Goal: Task Accomplishment & Management: Complete application form

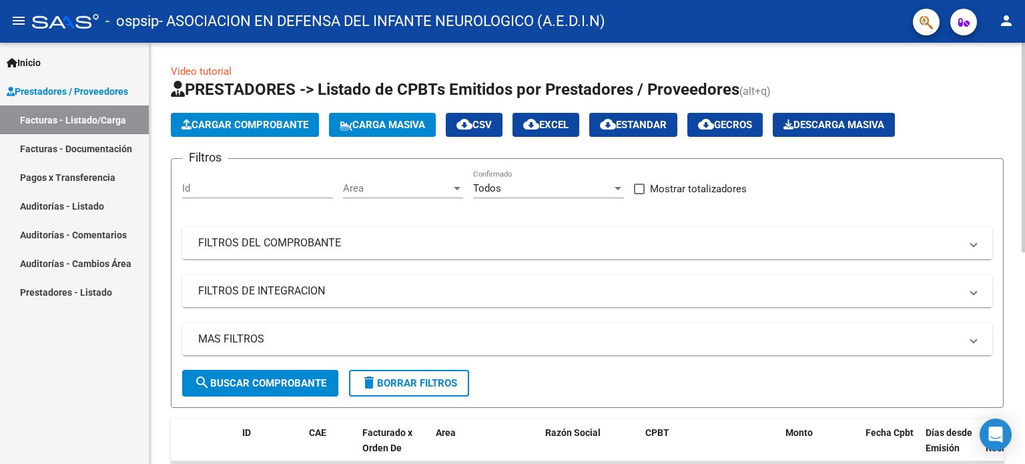
click at [255, 127] on span "Cargar Comprobante" at bounding box center [244, 125] width 127 height 12
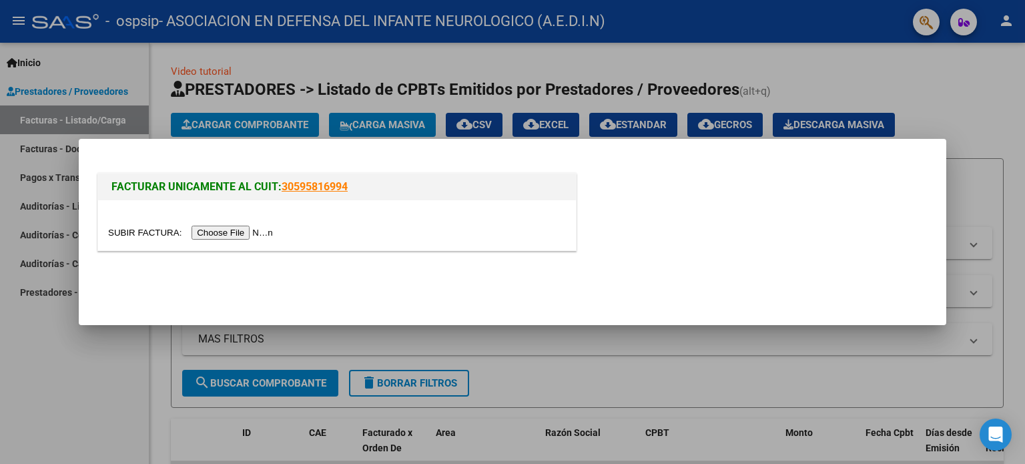
click at [241, 234] on input "file" at bounding box center [192, 232] width 169 height 14
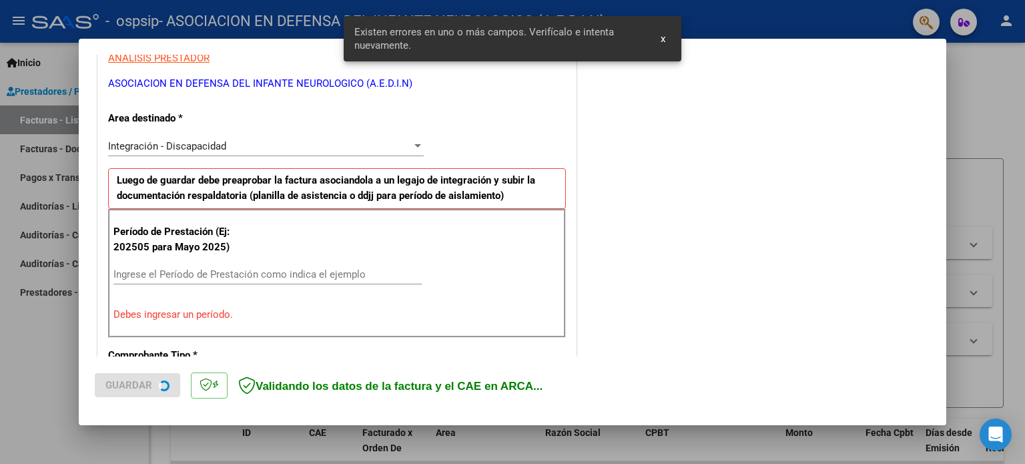
scroll to position [287, 0]
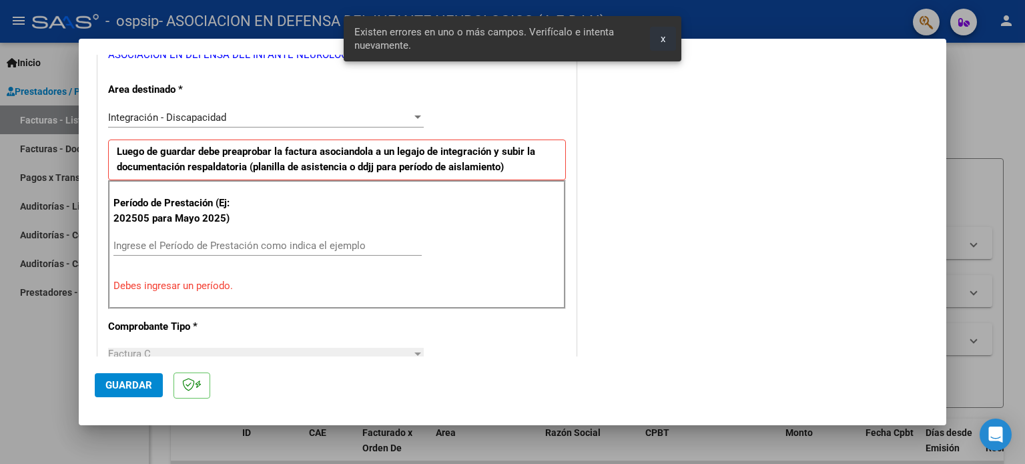
click at [661, 41] on span "x" at bounding box center [662, 39] width 5 height 12
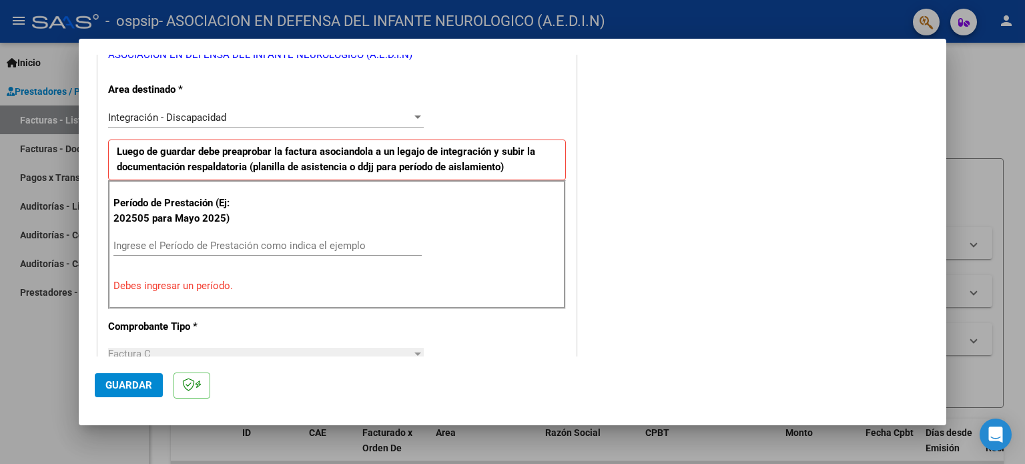
scroll to position [354, 0]
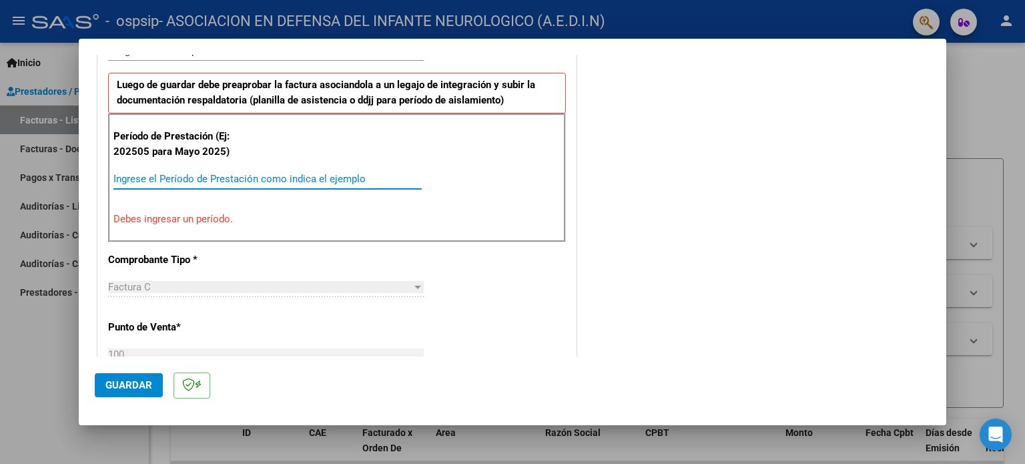
click at [173, 173] on input "Ingrese el Período de Prestación como indica el ejemplo" at bounding box center [267, 179] width 308 height 12
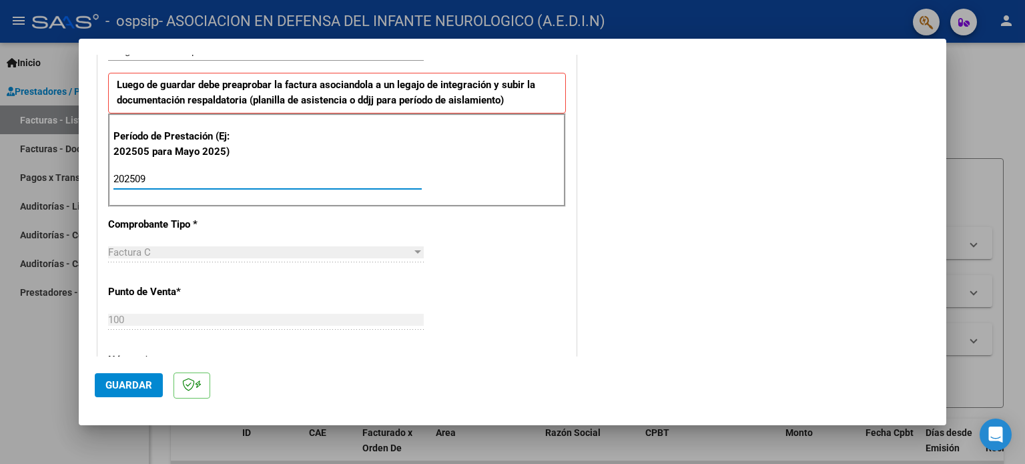
type input "202509"
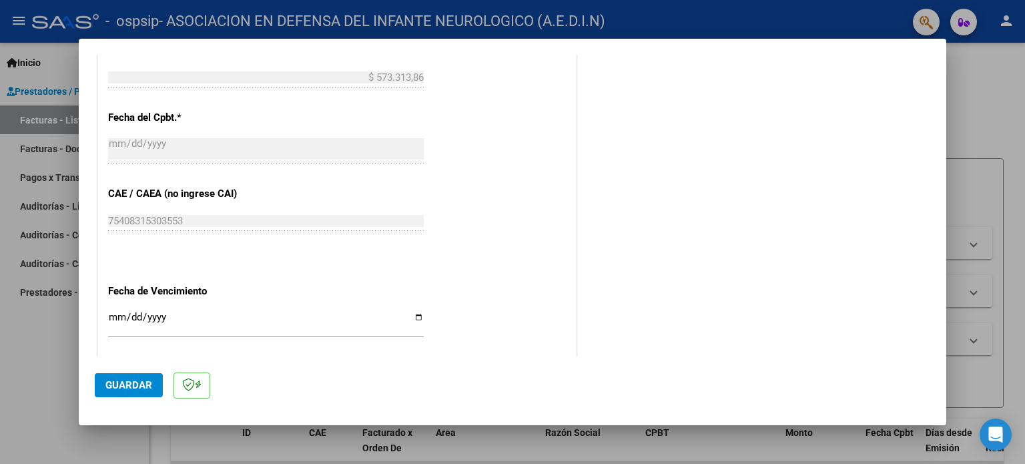
scroll to position [754, 0]
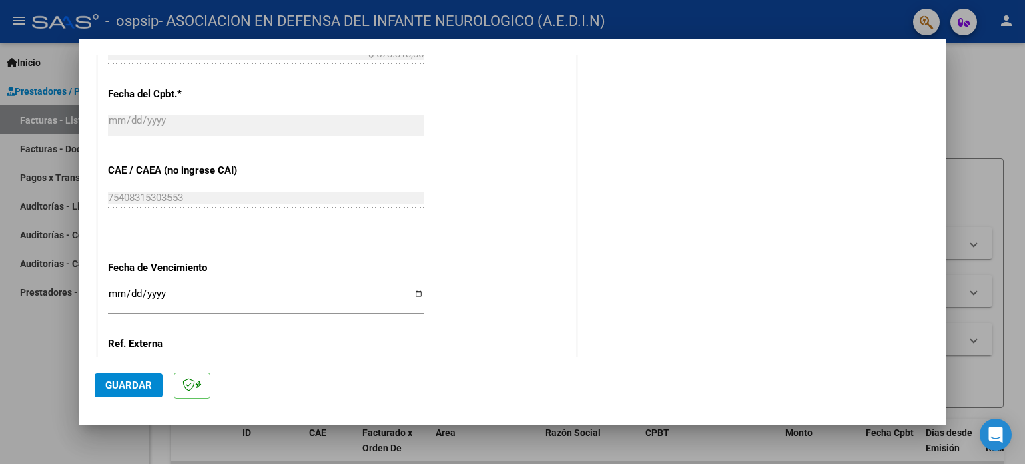
click at [413, 293] on input "Ingresar la fecha" at bounding box center [265, 298] width 315 height 21
type input "[DATE]"
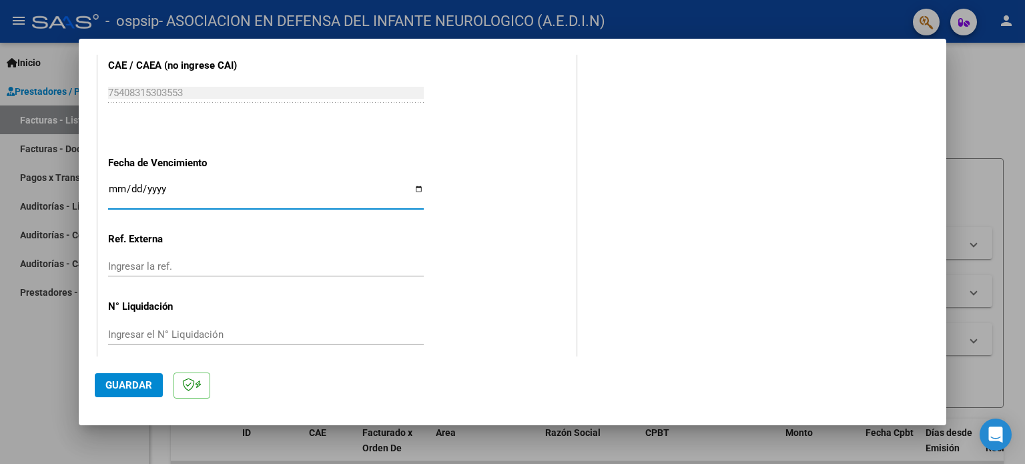
scroll to position [870, 0]
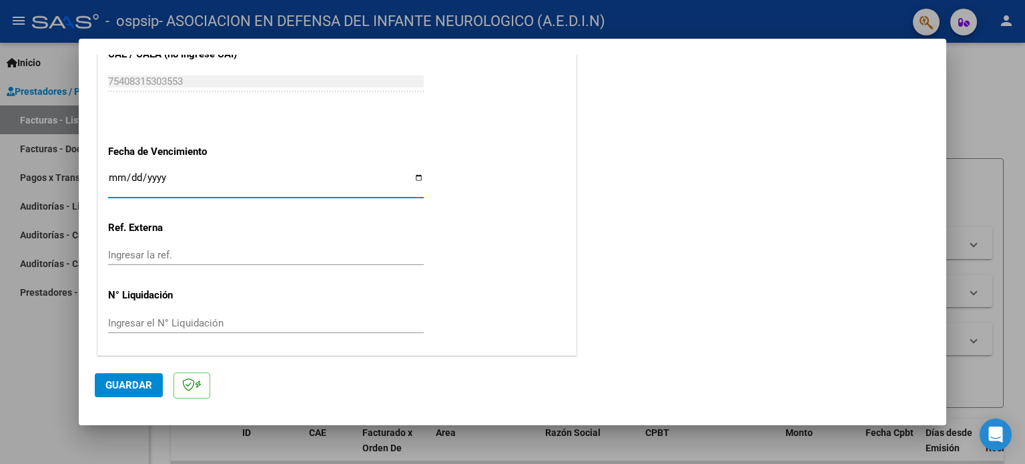
click at [143, 386] on span "Guardar" at bounding box center [128, 385] width 47 height 12
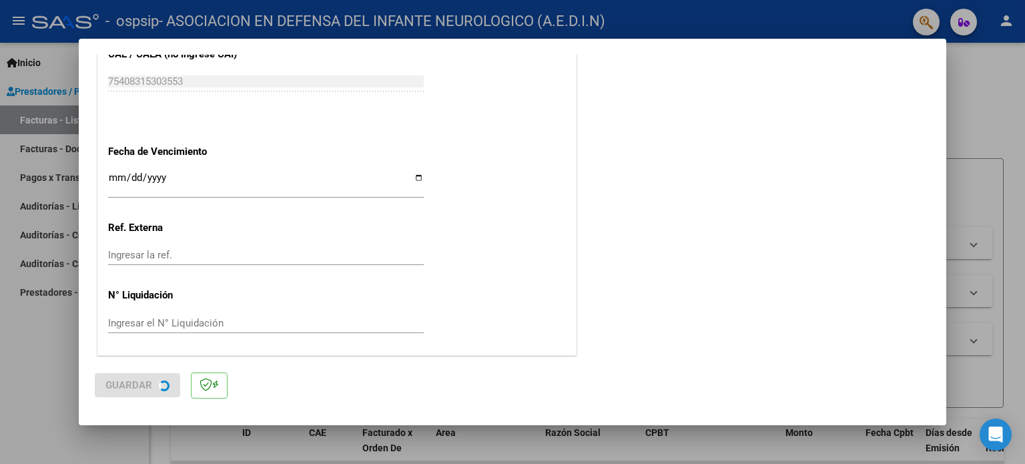
scroll to position [0, 0]
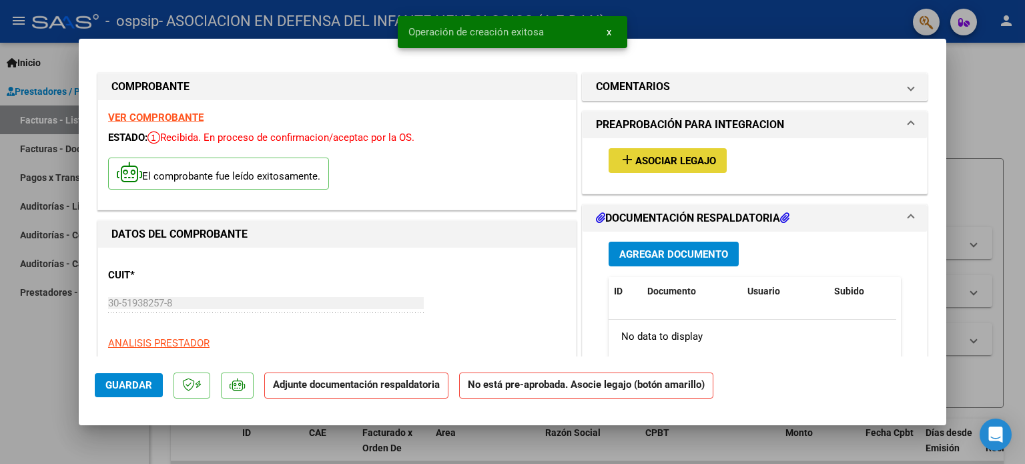
click at [619, 159] on mat-icon "add" at bounding box center [627, 159] width 16 height 16
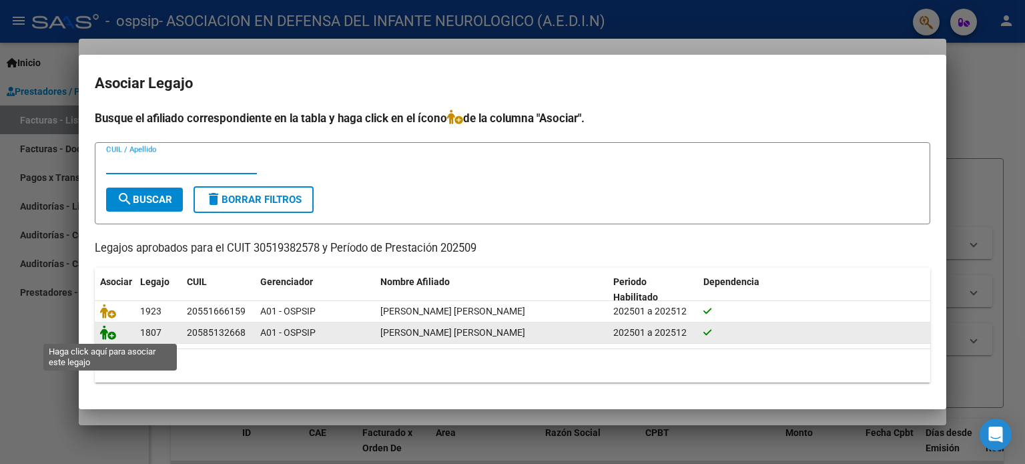
click at [110, 336] on icon at bounding box center [108, 332] width 16 height 15
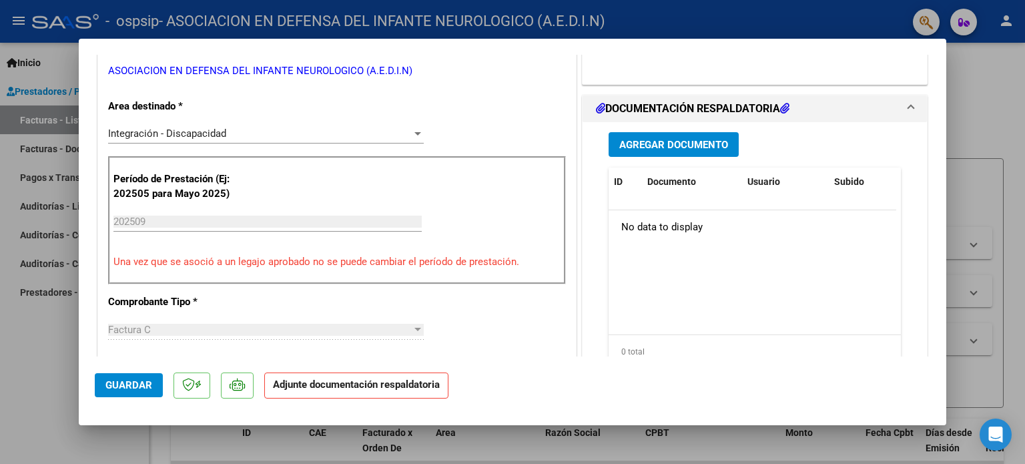
scroll to position [334, 0]
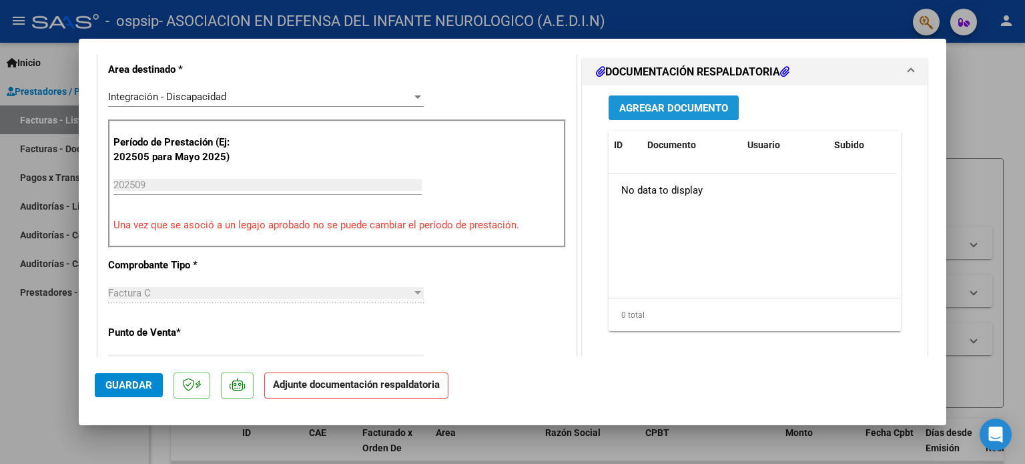
click at [665, 107] on span "Agregar Documento" at bounding box center [673, 108] width 109 height 12
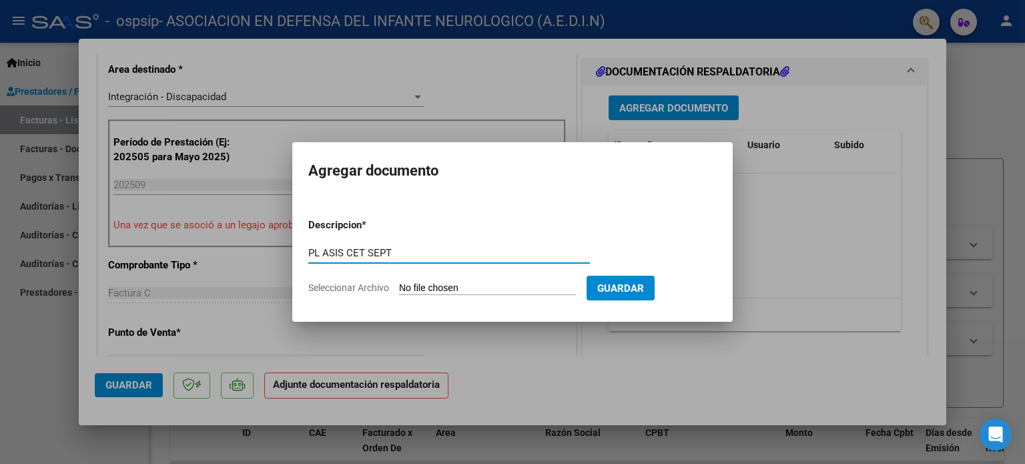
type input "PL ASIS CET SEPT"
click at [473, 290] on input "Seleccionar Archivo" at bounding box center [487, 288] width 177 height 13
type input "C:\fakepath\[PERSON_NAME] CET SEPT.pdf"
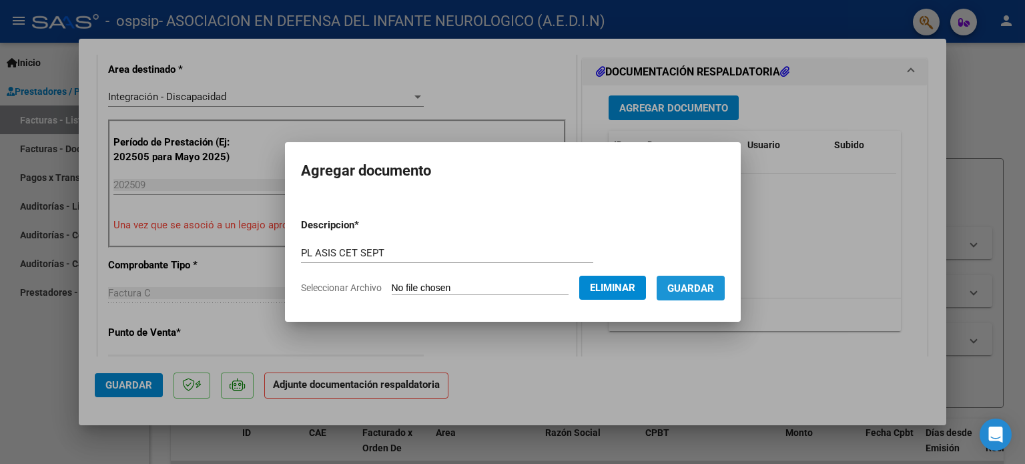
click at [698, 289] on span "Guardar" at bounding box center [690, 288] width 47 height 12
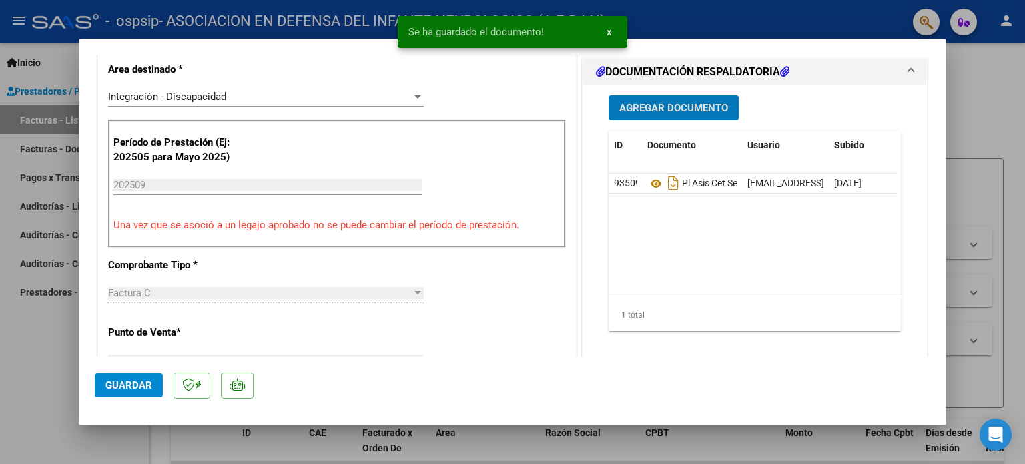
click at [650, 105] on span "Agregar Documento" at bounding box center [673, 108] width 109 height 12
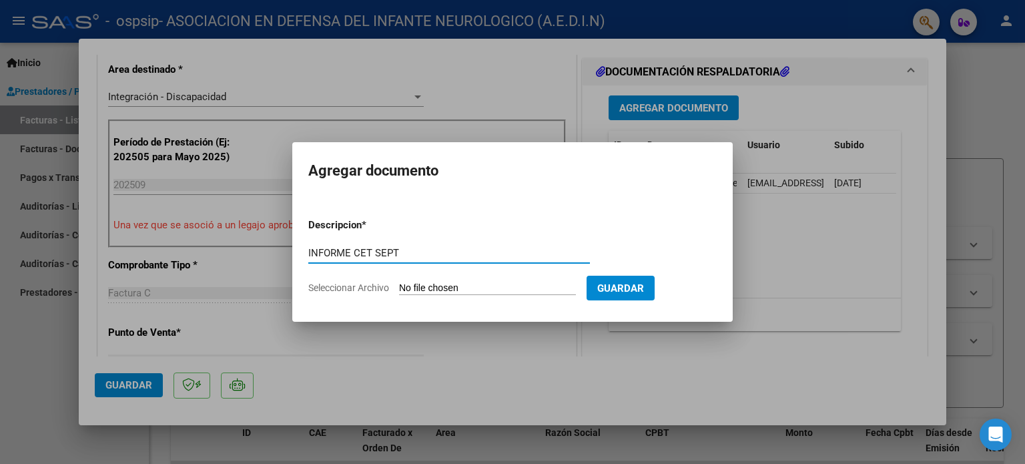
type input "INFORME CET SEPT"
click at [437, 286] on input "Seleccionar Archivo" at bounding box center [487, 288] width 177 height 13
type input "C:\fakepath\[PERSON_NAME] INF CET SEPT.pdf"
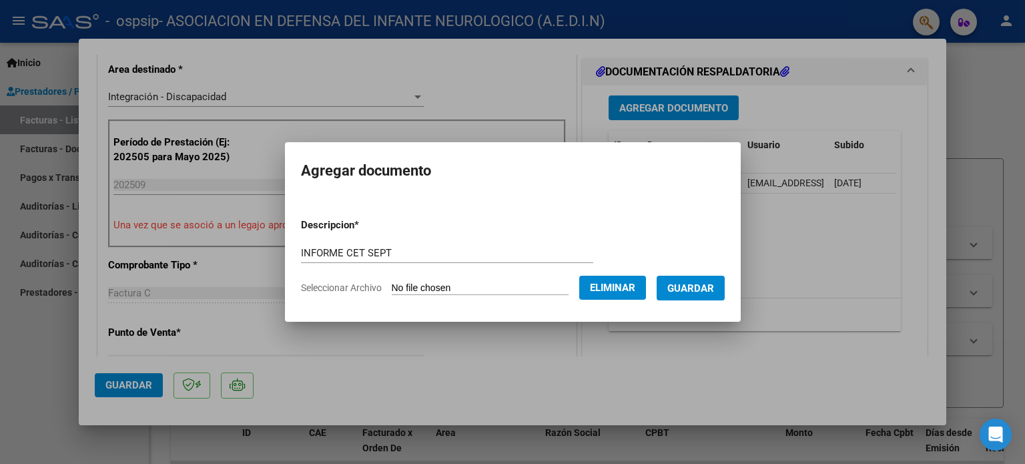
click at [698, 291] on span "Guardar" at bounding box center [690, 288] width 47 height 12
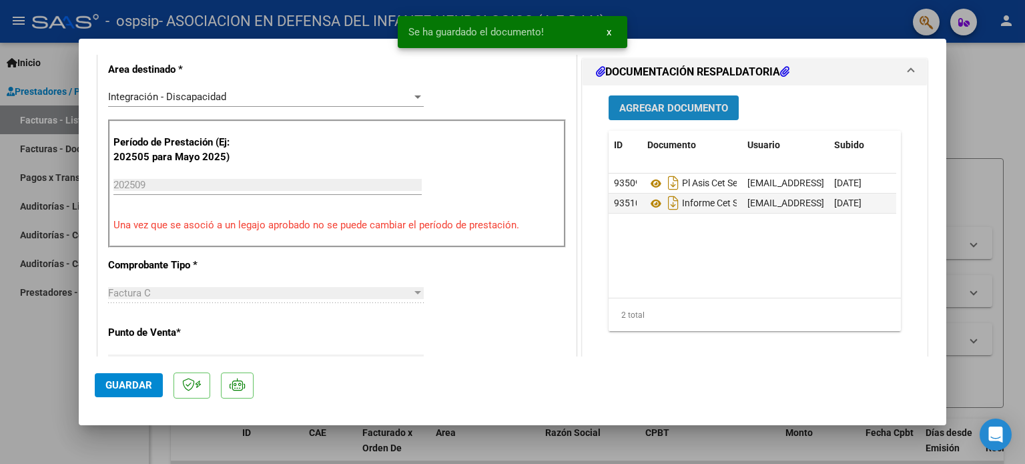
click at [644, 111] on span "Agregar Documento" at bounding box center [673, 108] width 109 height 12
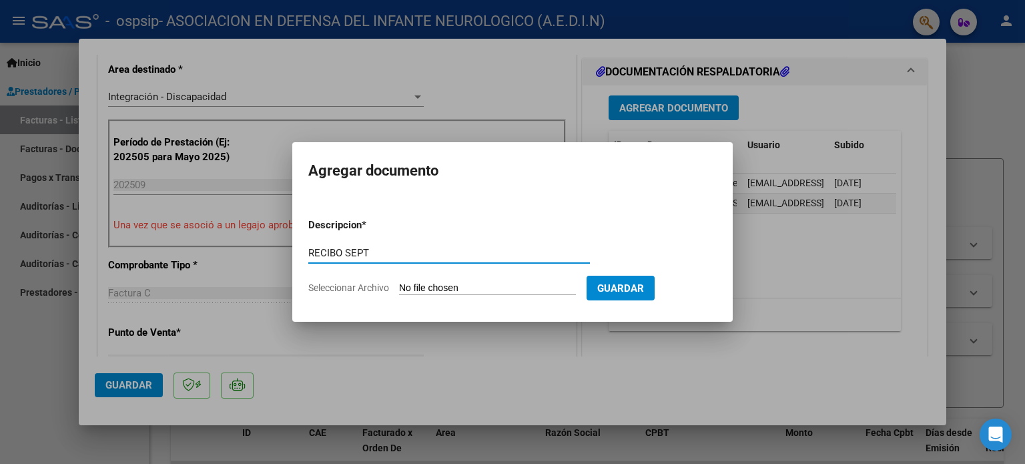
type input "RECIBO SEPT"
click at [473, 290] on input "Seleccionar Archivo" at bounding box center [487, 288] width 177 height 13
type input "C:\fakepath\[PERSON_NAME] RECIBO.pdf"
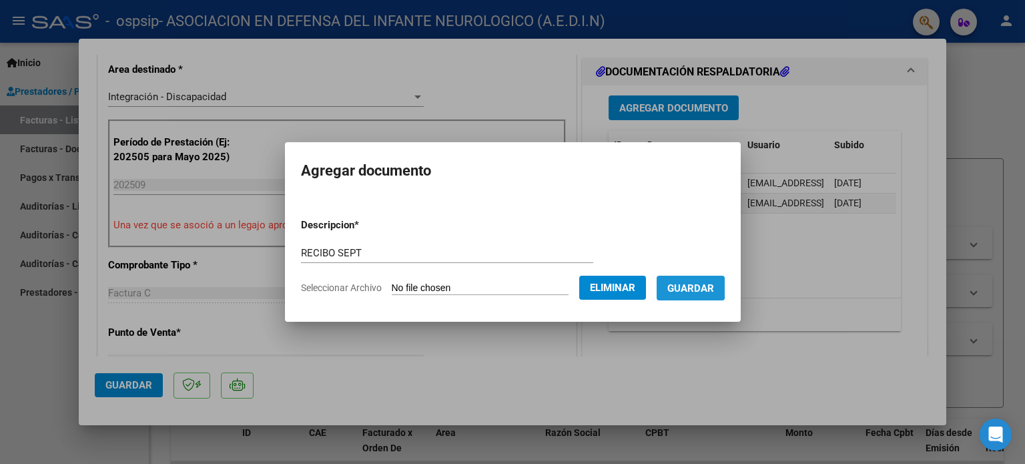
click at [696, 287] on span "Guardar" at bounding box center [690, 288] width 47 height 12
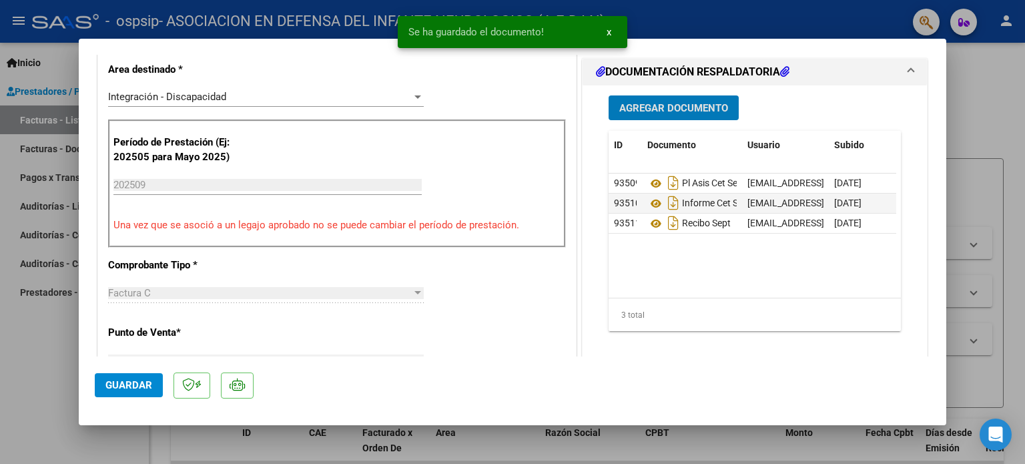
click at [125, 388] on span "Guardar" at bounding box center [128, 385] width 47 height 12
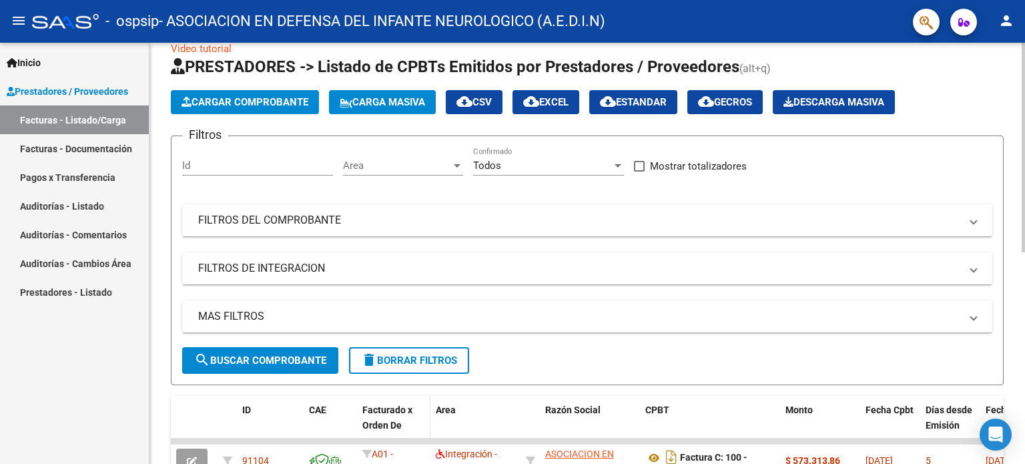
scroll to position [0, 0]
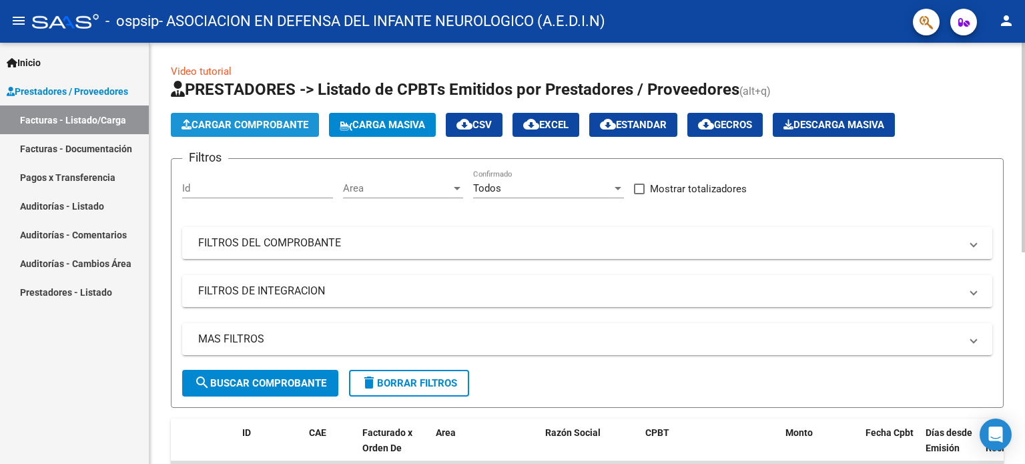
click at [259, 125] on span "Cargar Comprobante" at bounding box center [244, 125] width 127 height 12
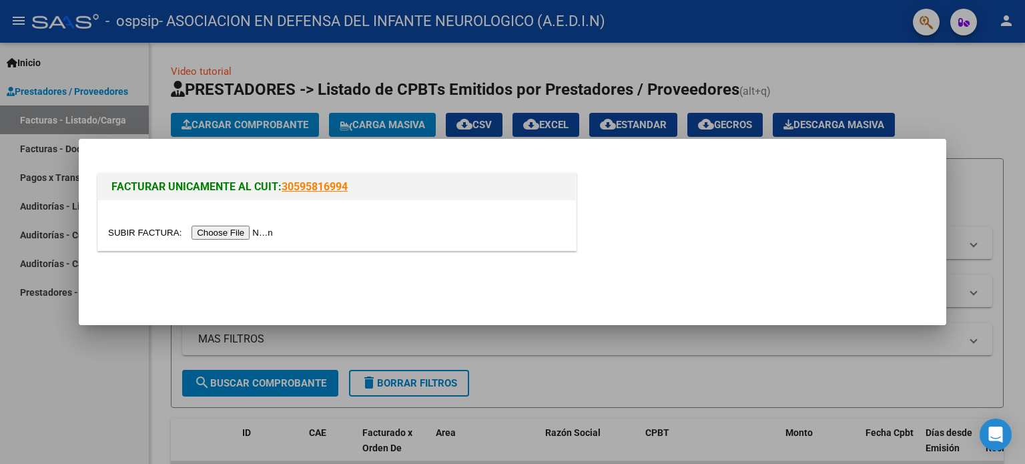
click at [256, 230] on input "file" at bounding box center [192, 232] width 169 height 14
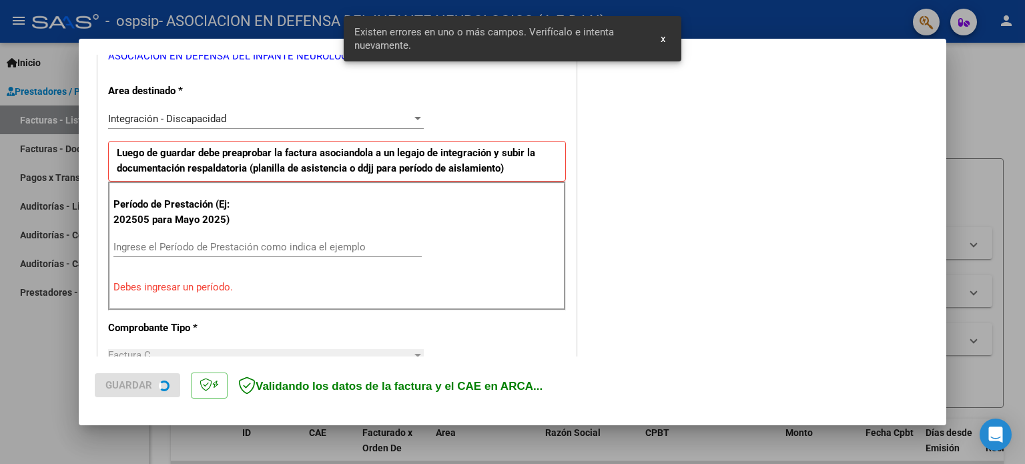
scroll to position [287, 0]
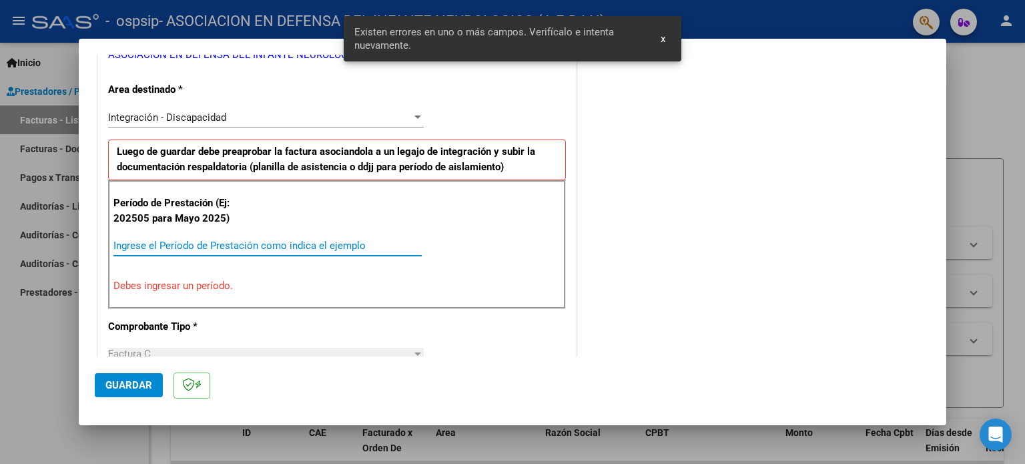
click at [185, 242] on input "Ingrese el Período de Prestación como indica el ejemplo" at bounding box center [267, 245] width 308 height 12
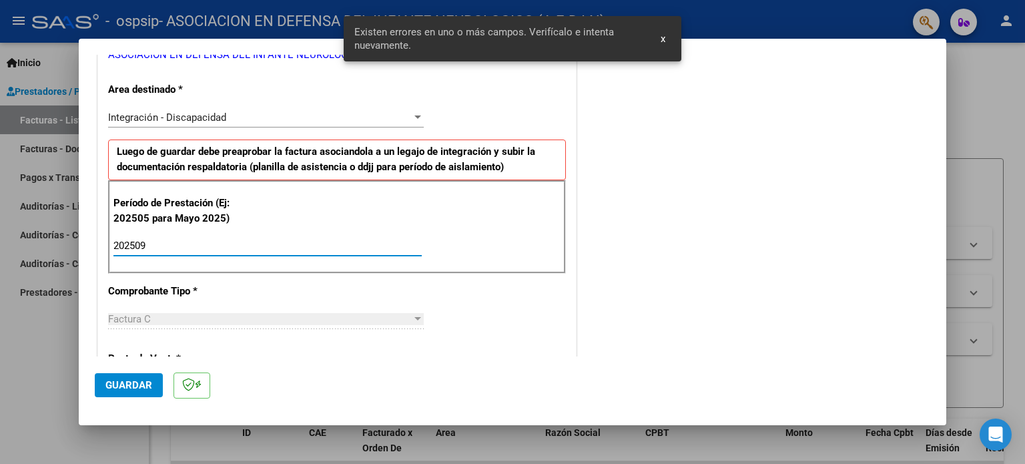
type input "202509"
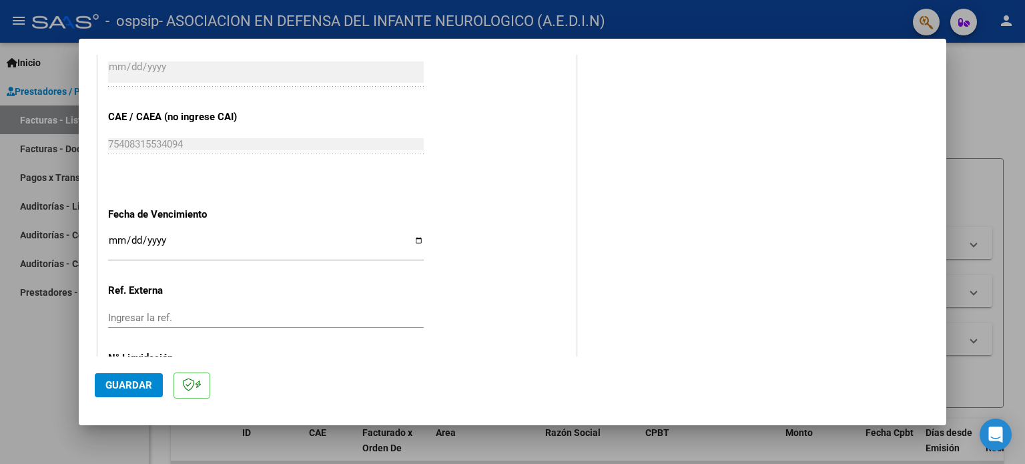
scroll to position [821, 0]
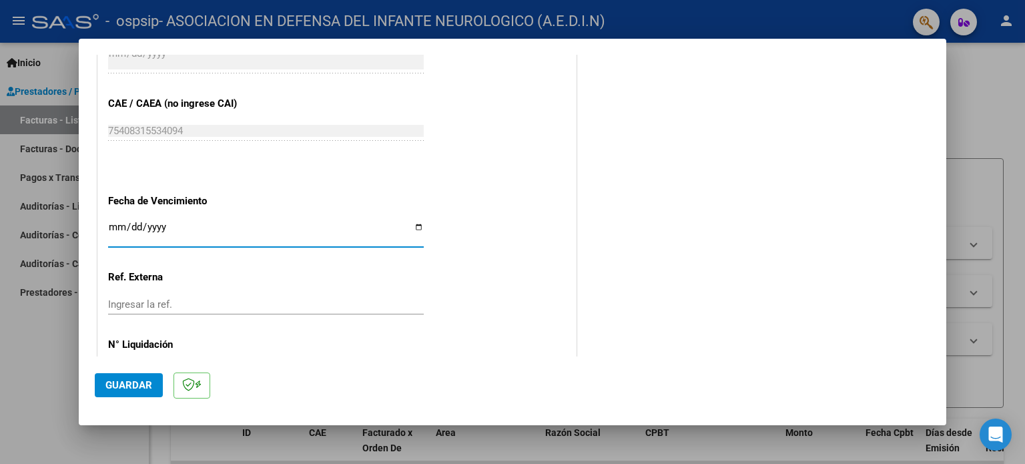
click at [414, 226] on input "Ingresar la fecha" at bounding box center [265, 231] width 315 height 21
type input "[DATE]"
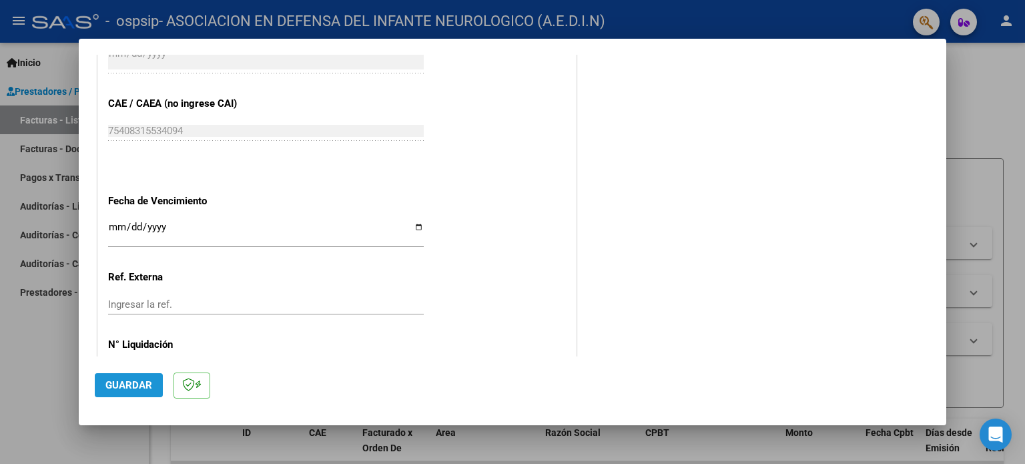
click at [132, 387] on span "Guardar" at bounding box center [128, 385] width 47 height 12
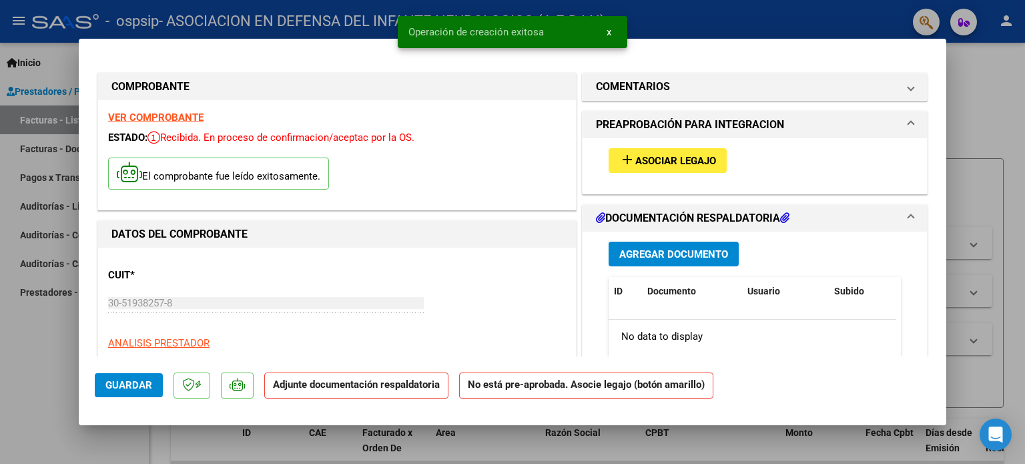
click at [621, 156] on mat-icon "add" at bounding box center [627, 159] width 16 height 16
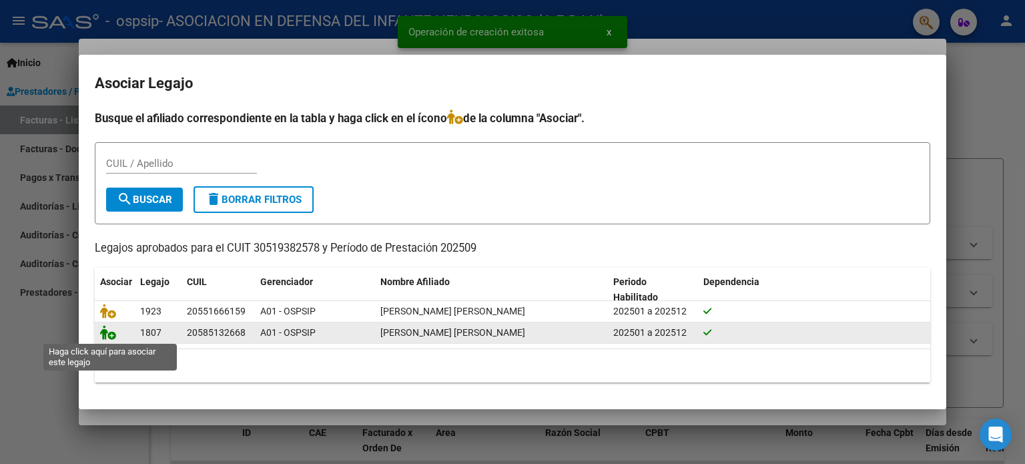
click at [111, 335] on icon at bounding box center [108, 332] width 16 height 15
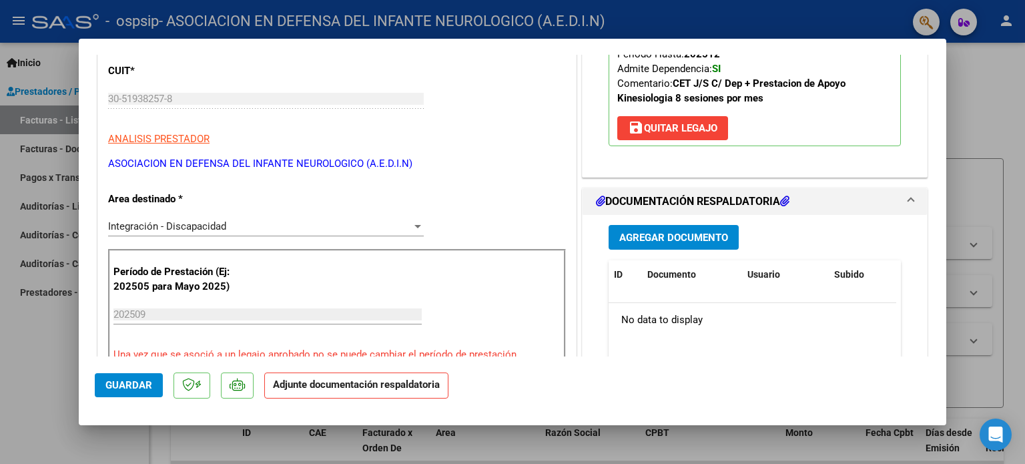
scroll to position [267, 0]
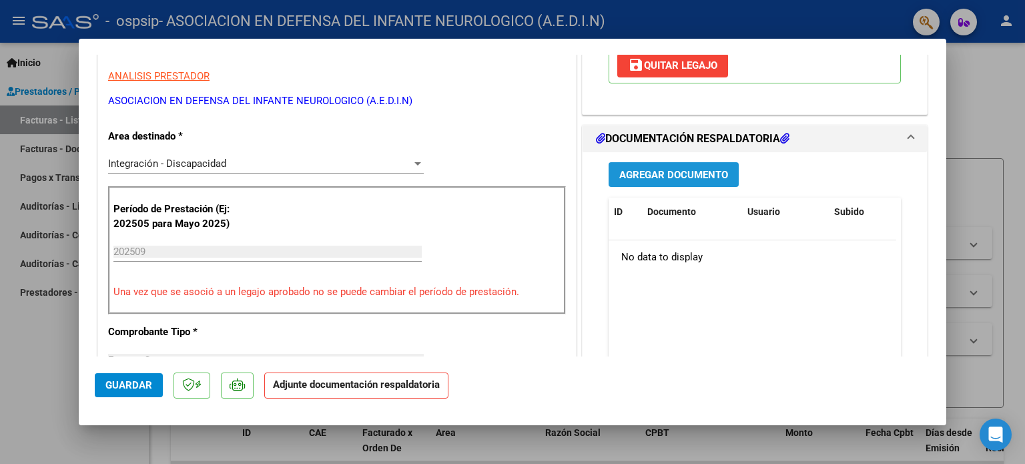
click at [675, 173] on span "Agregar Documento" at bounding box center [673, 175] width 109 height 12
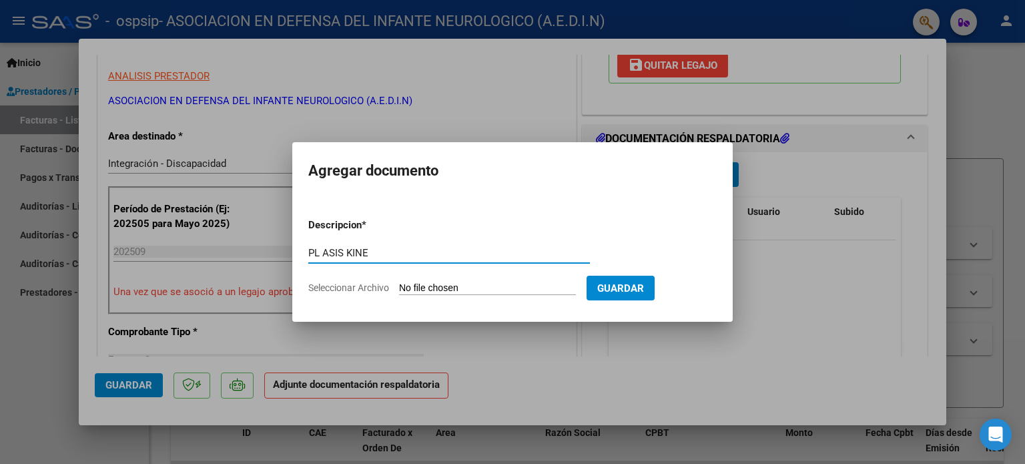
type input "PL ASIS KINE"
click at [451, 287] on input "Seleccionar Archivo" at bounding box center [487, 288] width 177 height 13
type input "C:\fakepath\[PERSON_NAME] KI SEPT.pdf"
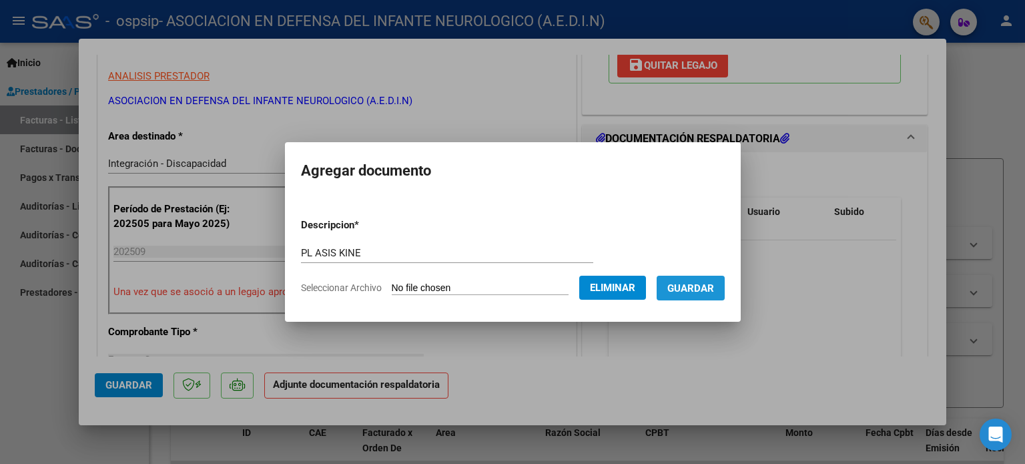
click at [706, 290] on span "Guardar" at bounding box center [690, 288] width 47 height 12
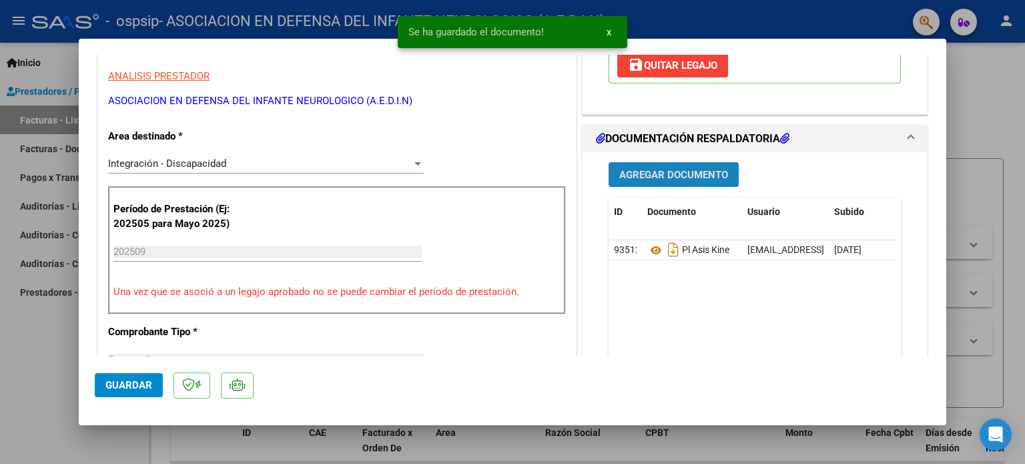
click at [662, 171] on span "Agregar Documento" at bounding box center [673, 175] width 109 height 12
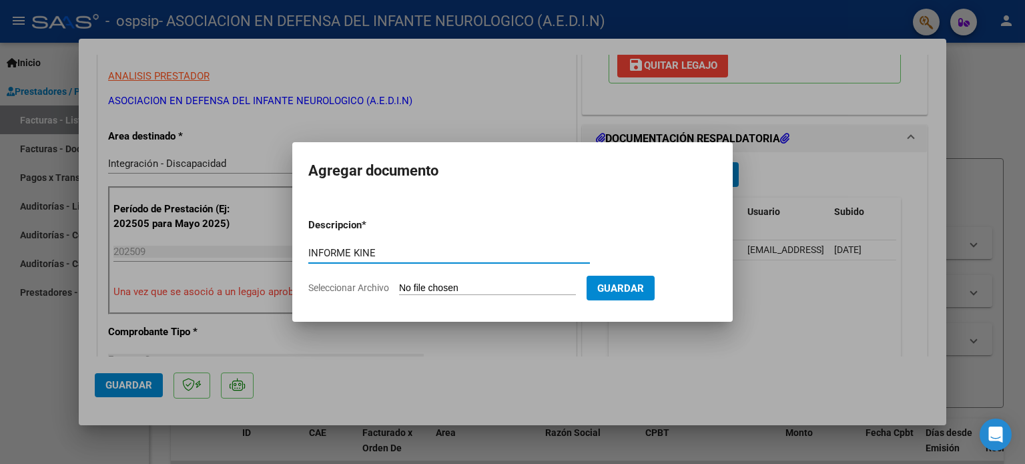
type input "INFORME KINE"
click at [486, 282] on input "Seleccionar Archivo" at bounding box center [487, 288] width 177 height 13
type input "C:\fakepath\[PERSON_NAME] INF KI SEPT.pdf"
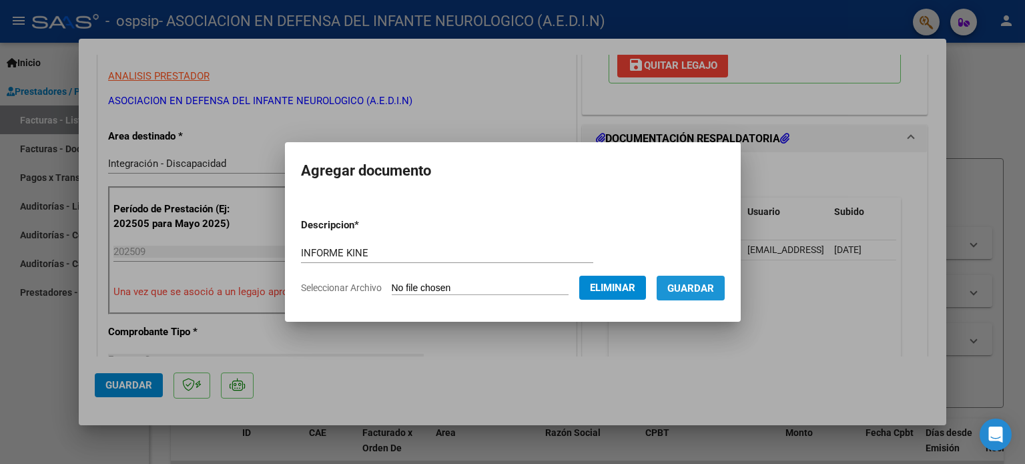
click at [704, 288] on span "Guardar" at bounding box center [690, 288] width 47 height 12
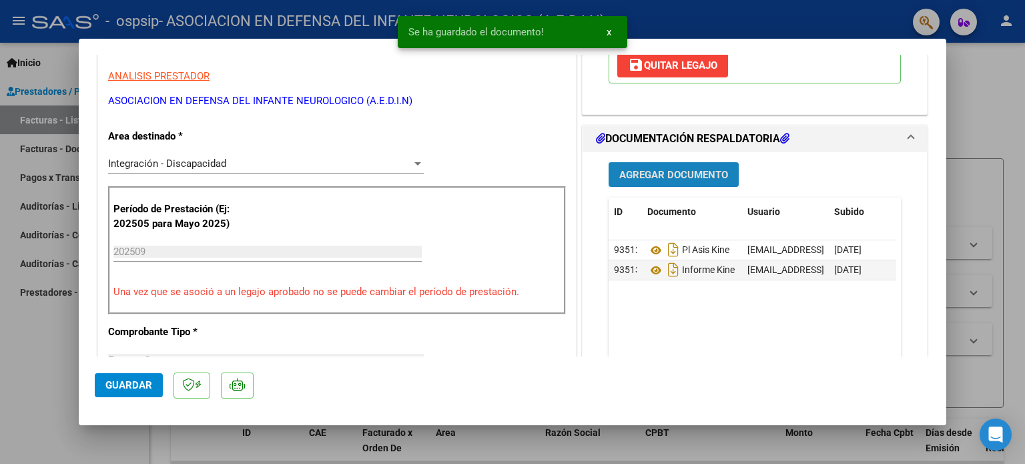
click at [627, 173] on span "Agregar Documento" at bounding box center [673, 175] width 109 height 12
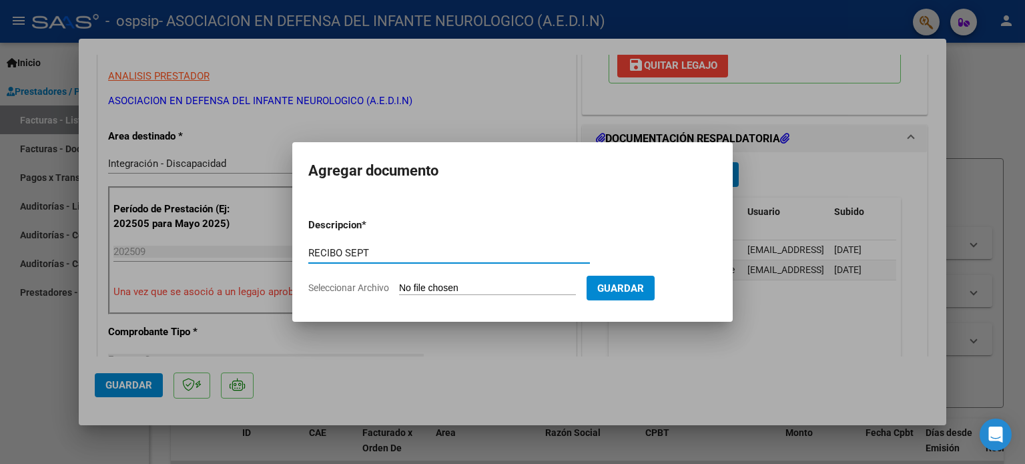
type input "RECIBO SEPT"
click at [442, 288] on input "Seleccionar Archivo" at bounding box center [487, 288] width 177 height 13
type input "C:\fakepath\[PERSON_NAME] RECIBO.pdf"
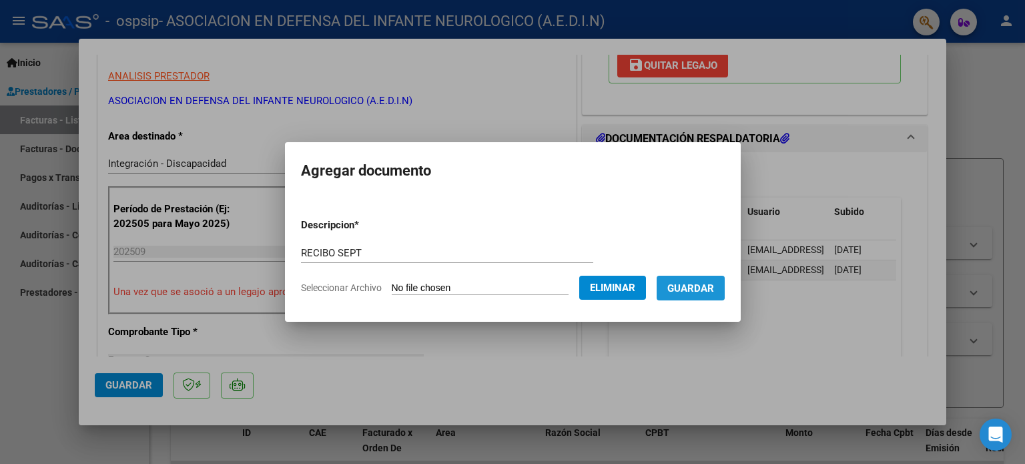
click at [696, 287] on span "Guardar" at bounding box center [690, 288] width 47 height 12
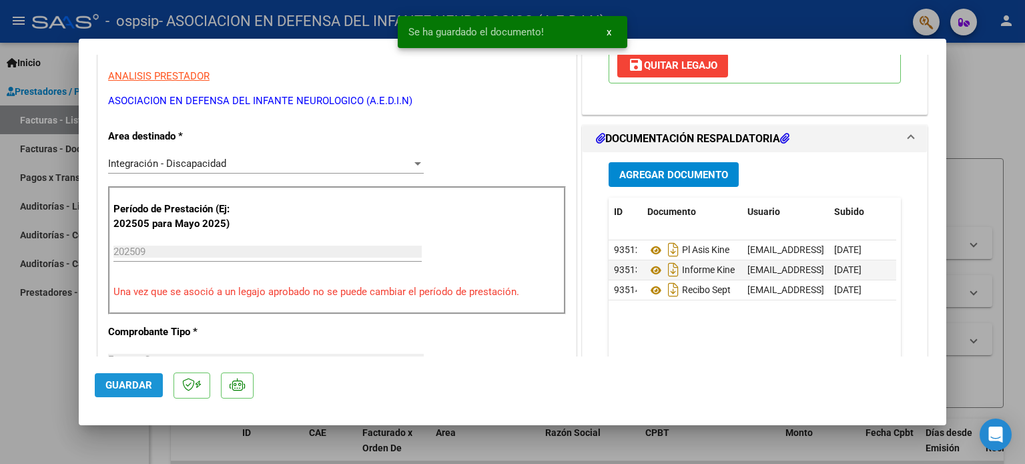
click at [123, 390] on span "Guardar" at bounding box center [128, 385] width 47 height 12
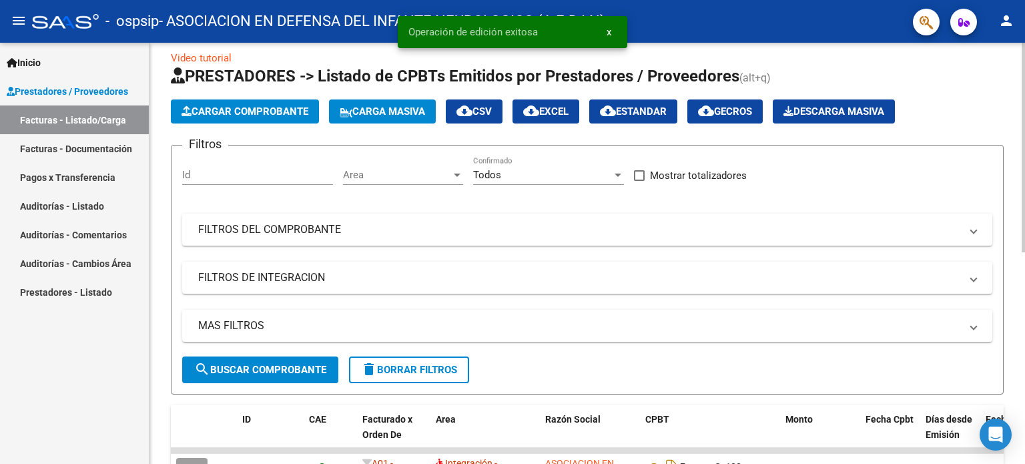
scroll to position [0, 0]
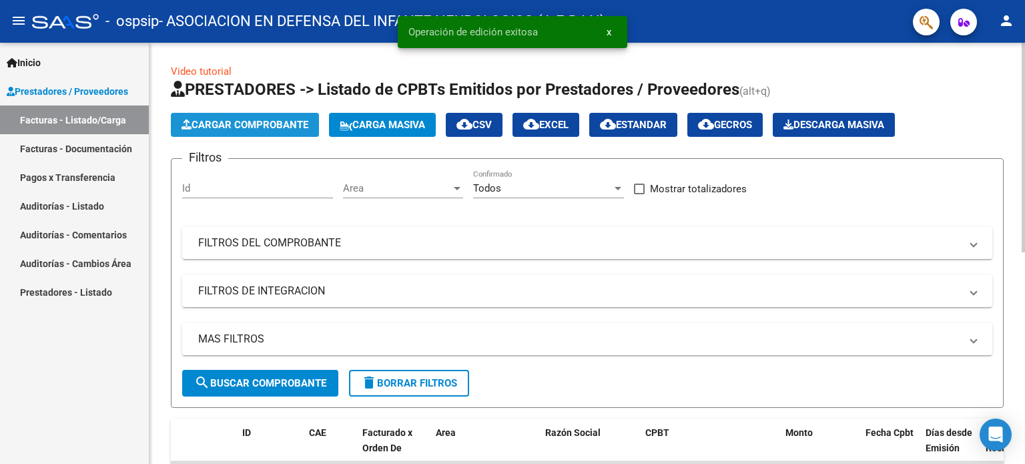
click at [245, 129] on span "Cargar Comprobante" at bounding box center [244, 125] width 127 height 12
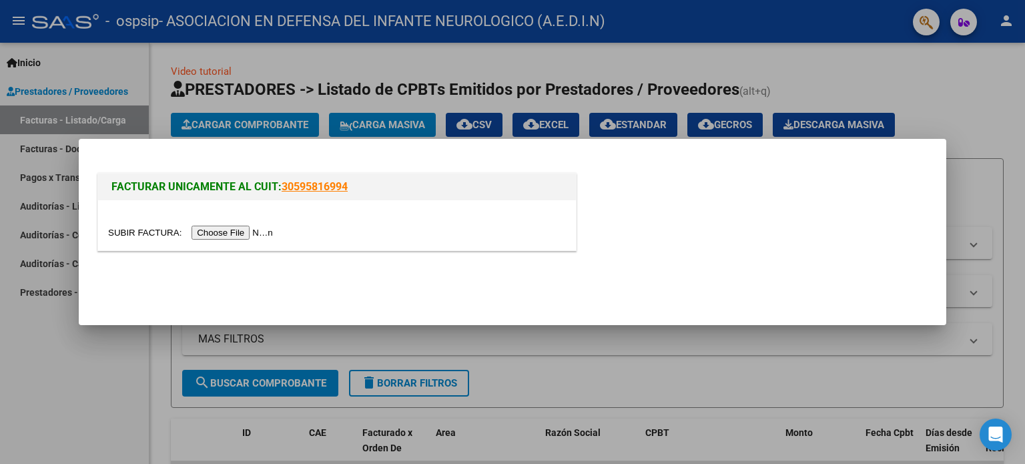
click at [240, 231] on input "file" at bounding box center [192, 232] width 169 height 14
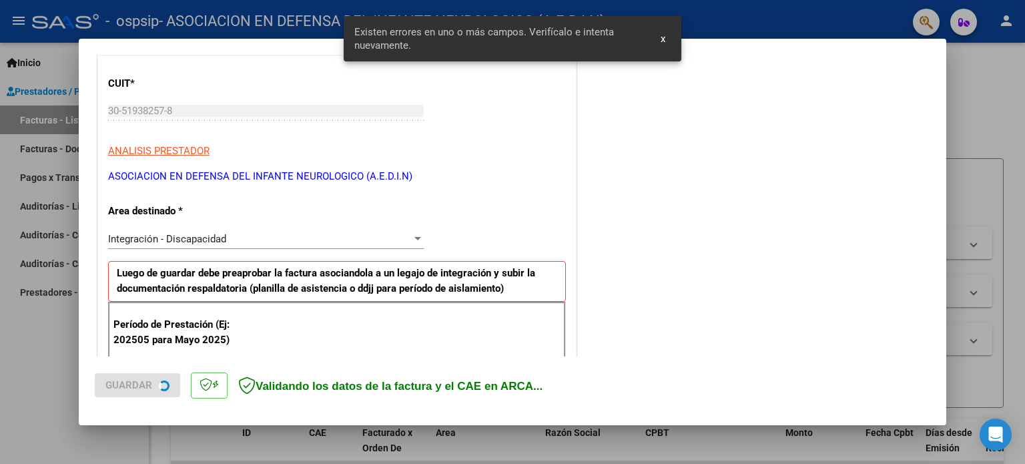
scroll to position [287, 0]
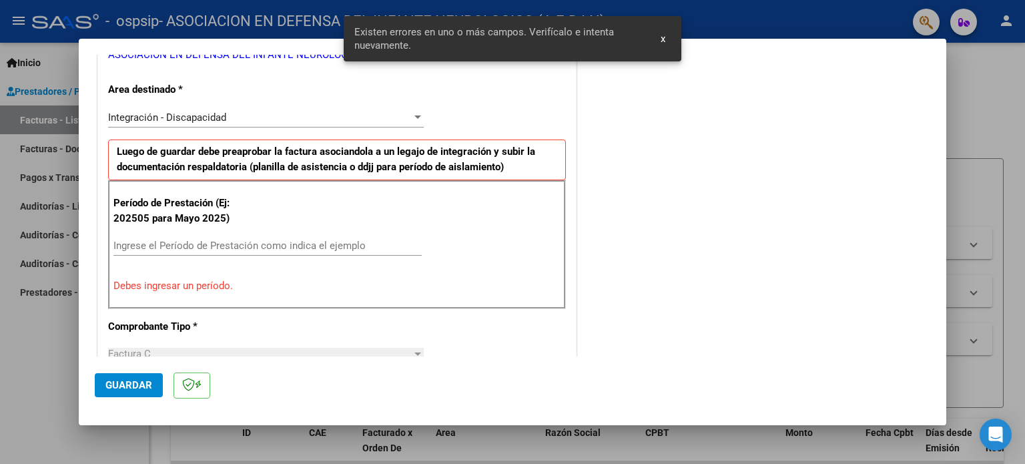
click at [191, 245] on input "Ingrese el Período de Prestación como indica el ejemplo" at bounding box center [267, 245] width 308 height 12
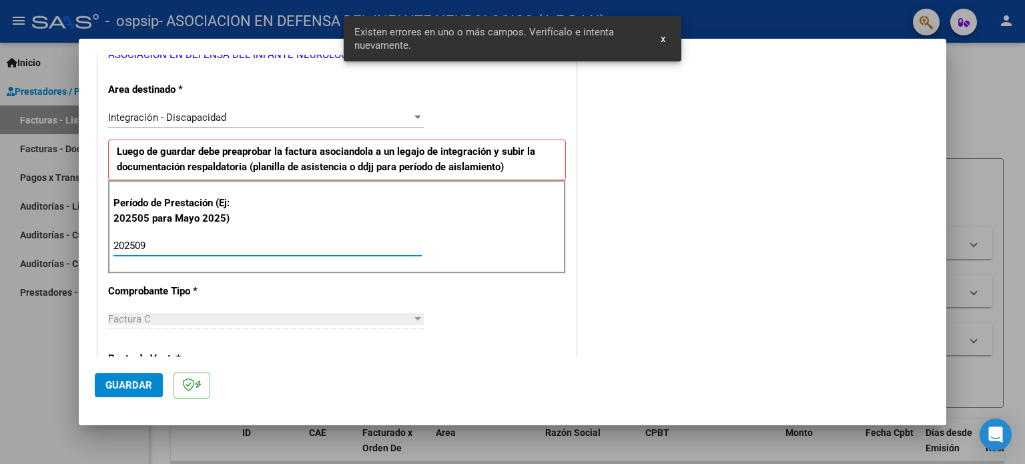
type input "202509"
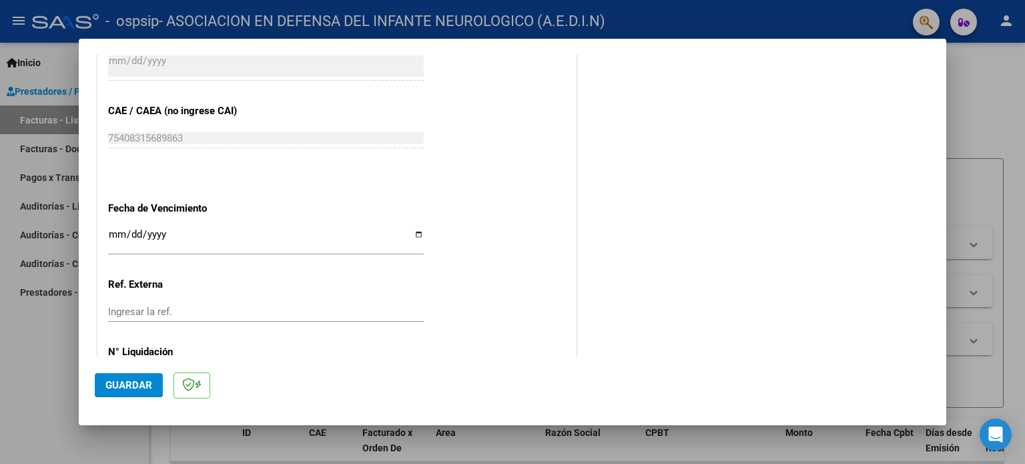
scroll to position [821, 0]
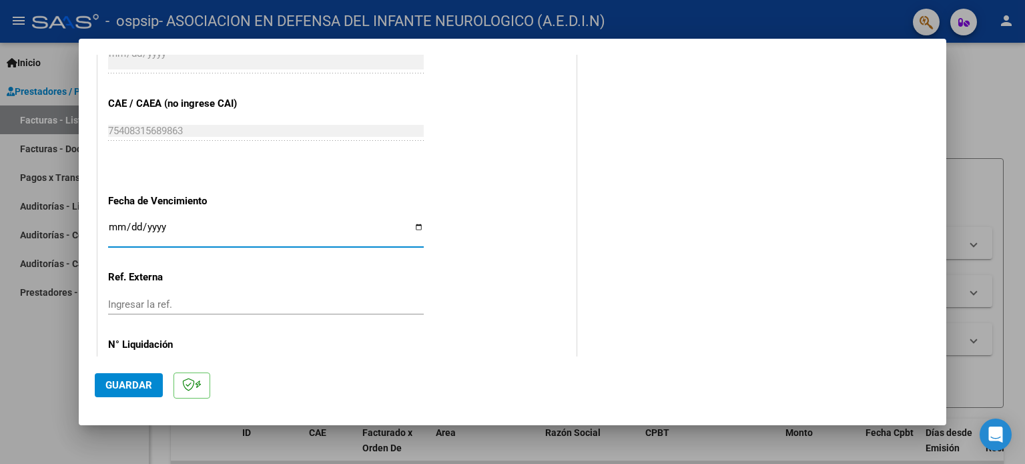
click at [418, 224] on input "Ingresar la fecha" at bounding box center [265, 231] width 315 height 21
type input "[DATE]"
click at [143, 389] on span "Guardar" at bounding box center [128, 385] width 47 height 12
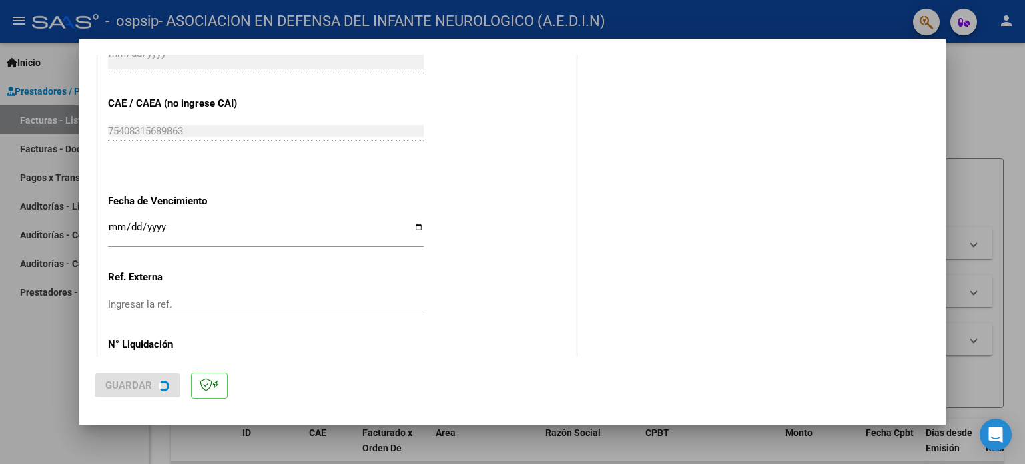
scroll to position [0, 0]
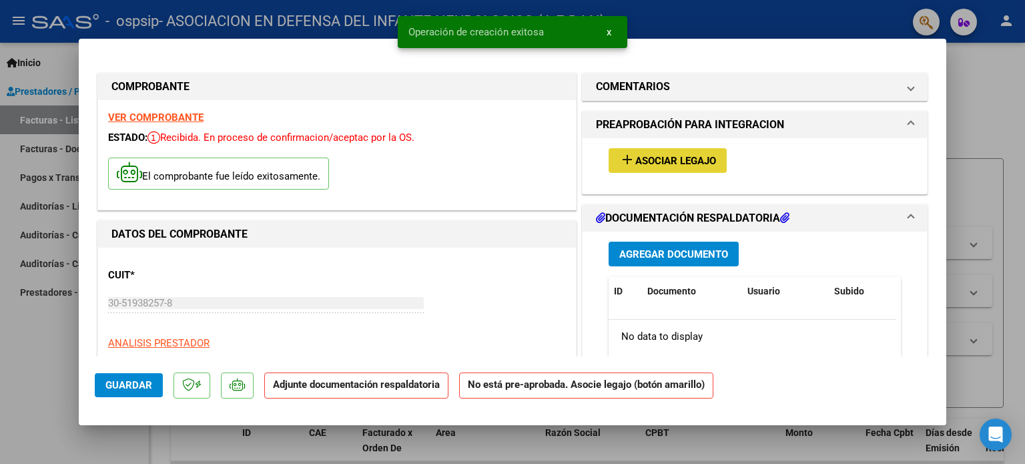
click at [623, 155] on mat-icon "add" at bounding box center [627, 159] width 16 height 16
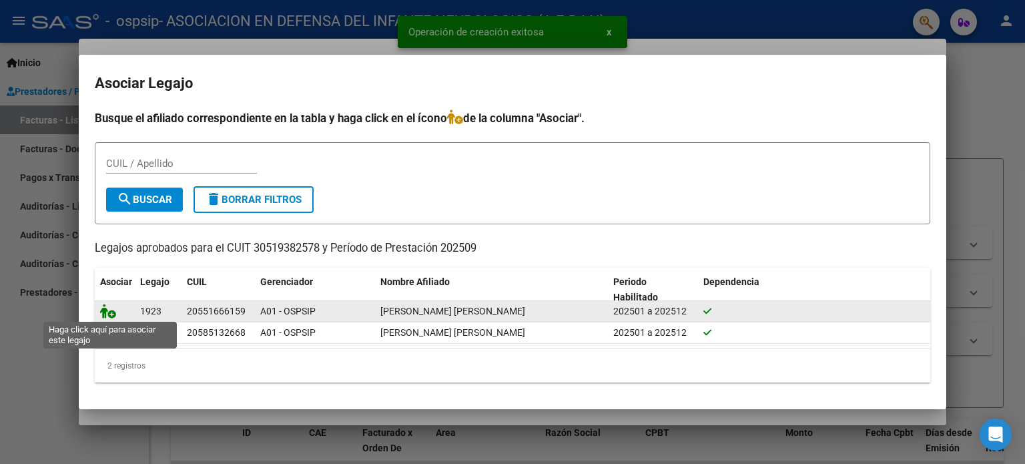
click at [108, 310] on icon at bounding box center [108, 310] width 16 height 15
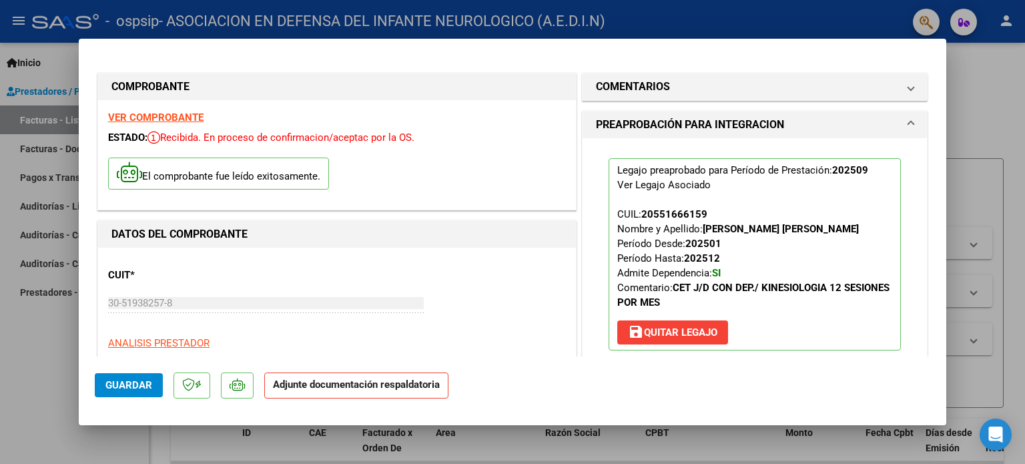
scroll to position [267, 0]
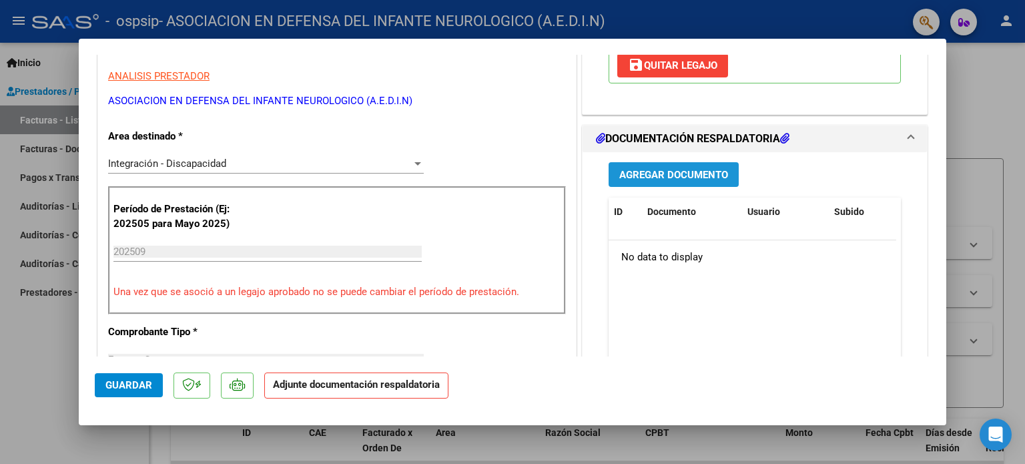
click at [652, 183] on button "Agregar Documento" at bounding box center [673, 174] width 130 height 25
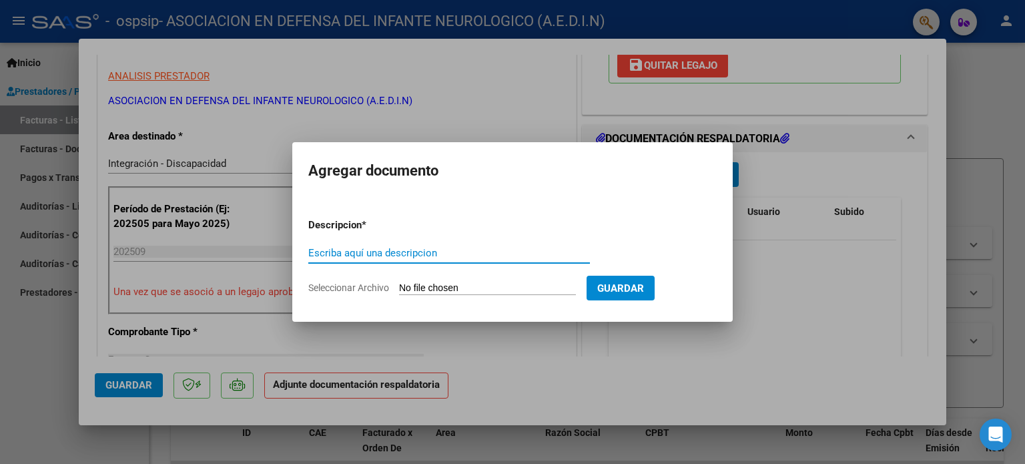
click at [434, 251] on input "Escriba aquí una descripcion" at bounding box center [448, 253] width 281 height 12
type input "PL ASIS CET"
click at [440, 285] on input "Seleccionar Archivo" at bounding box center [487, 288] width 177 height 13
type input "C:\fakepath\[PERSON_NAME] M ASIS CET SEPT.pdf"
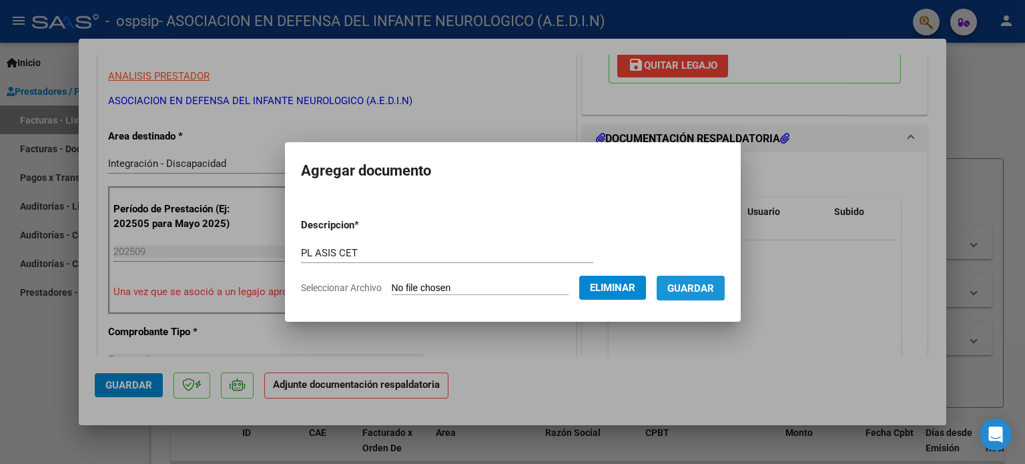
click at [693, 291] on span "Guardar" at bounding box center [690, 288] width 47 height 12
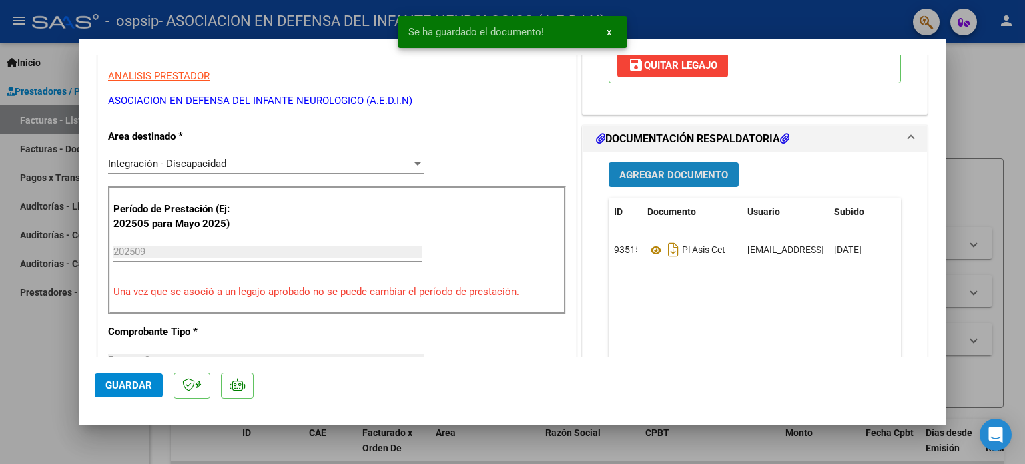
click at [626, 171] on span "Agregar Documento" at bounding box center [673, 175] width 109 height 12
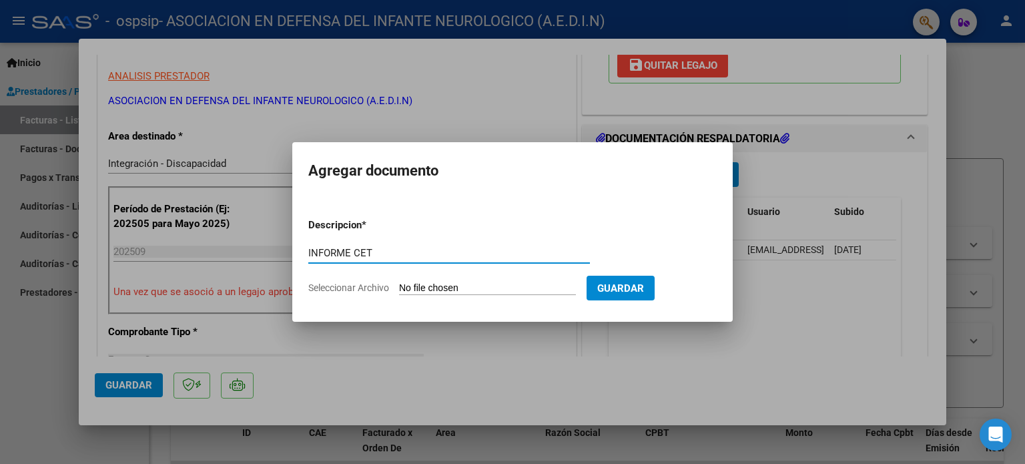
type input "INFORME CET"
click at [486, 283] on input "Seleccionar Archivo" at bounding box center [487, 288] width 177 height 13
type input "C:\fakepath\[PERSON_NAME] M INF CET SEPT.pdf"
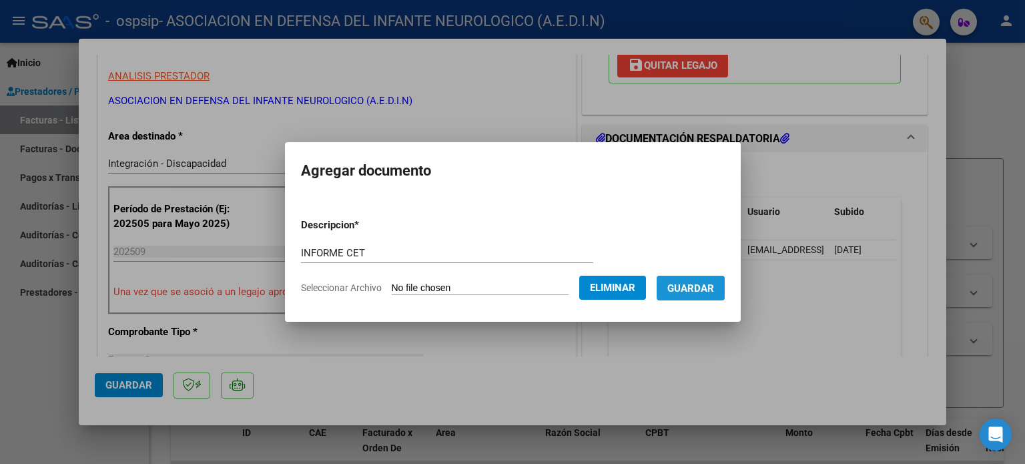
click at [694, 282] on span "Guardar" at bounding box center [690, 288] width 47 height 12
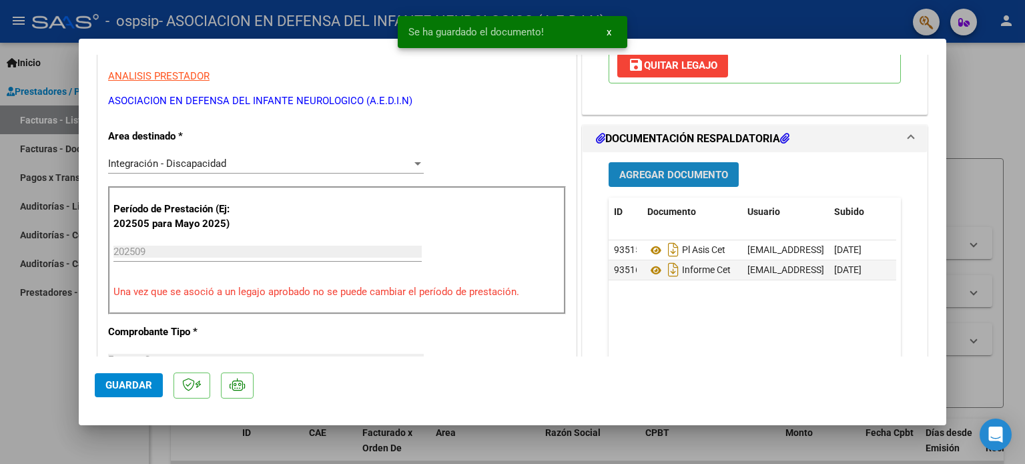
click at [632, 168] on span "Agregar Documento" at bounding box center [673, 174] width 109 height 12
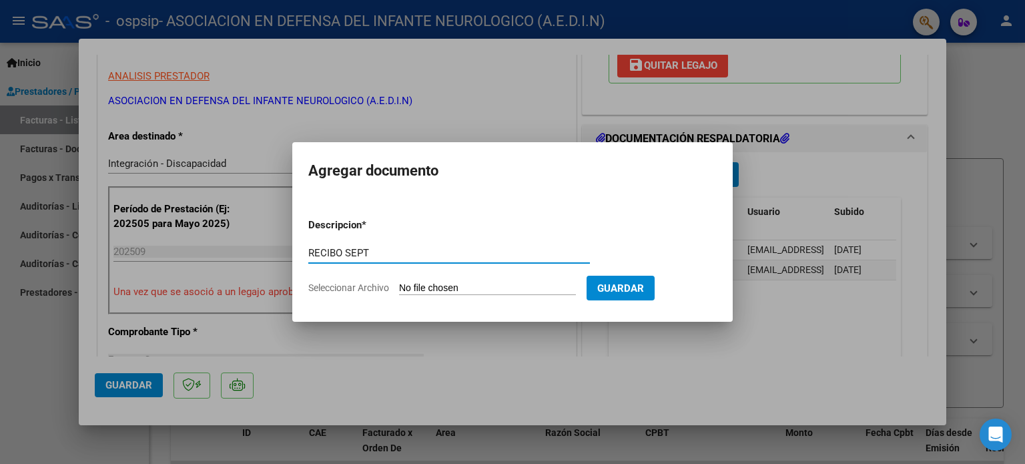
type input "RECIBO SEPT"
click at [494, 290] on input "Seleccionar Archivo" at bounding box center [487, 288] width 177 height 13
type input "C:\fakepath\[PERSON_NAME] M RECIBO.pdf"
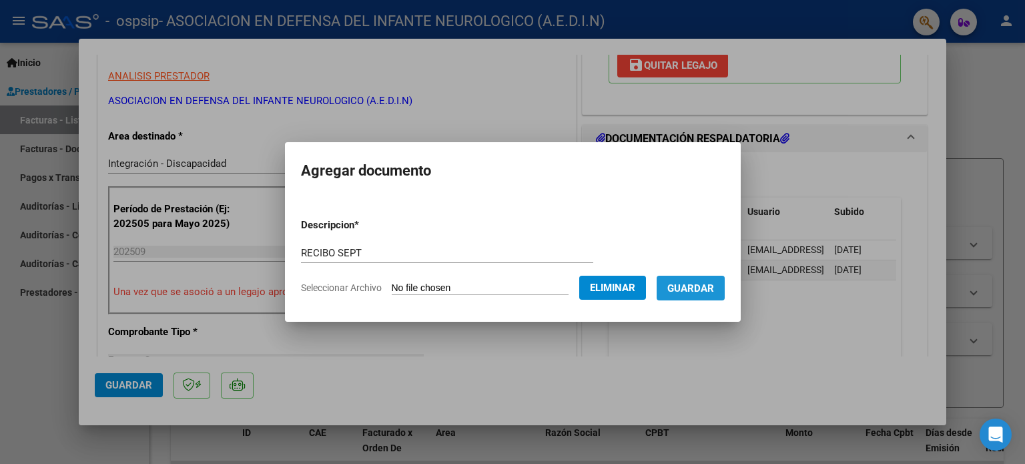
click at [702, 287] on span "Guardar" at bounding box center [690, 288] width 47 height 12
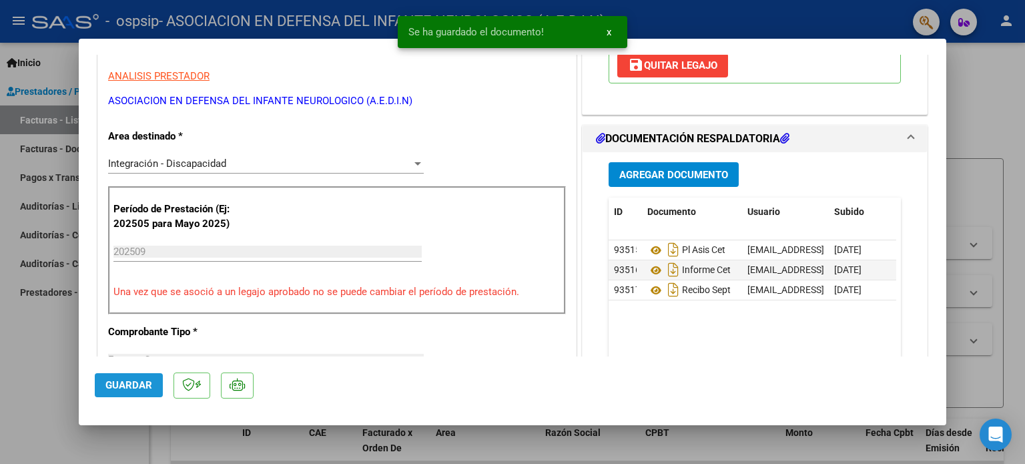
click at [140, 390] on span "Guardar" at bounding box center [128, 385] width 47 height 12
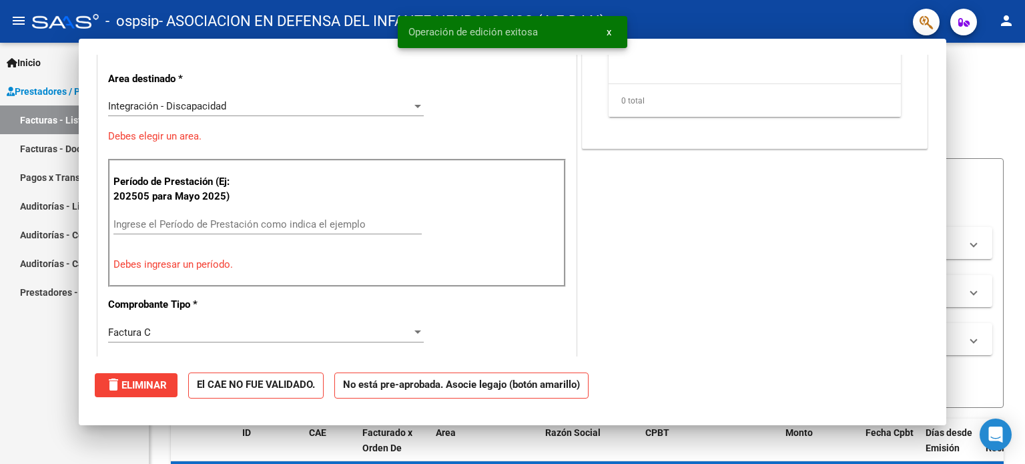
scroll to position [0, 0]
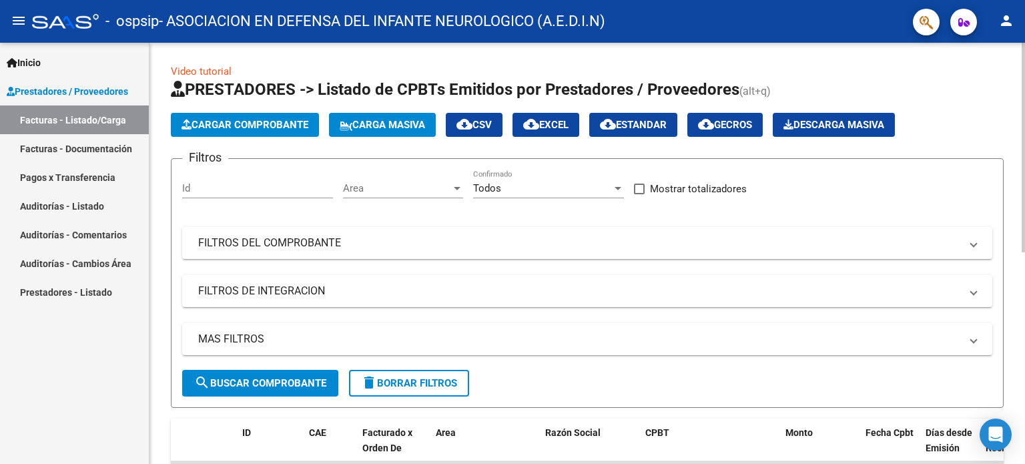
click at [217, 125] on span "Cargar Comprobante" at bounding box center [244, 125] width 127 height 12
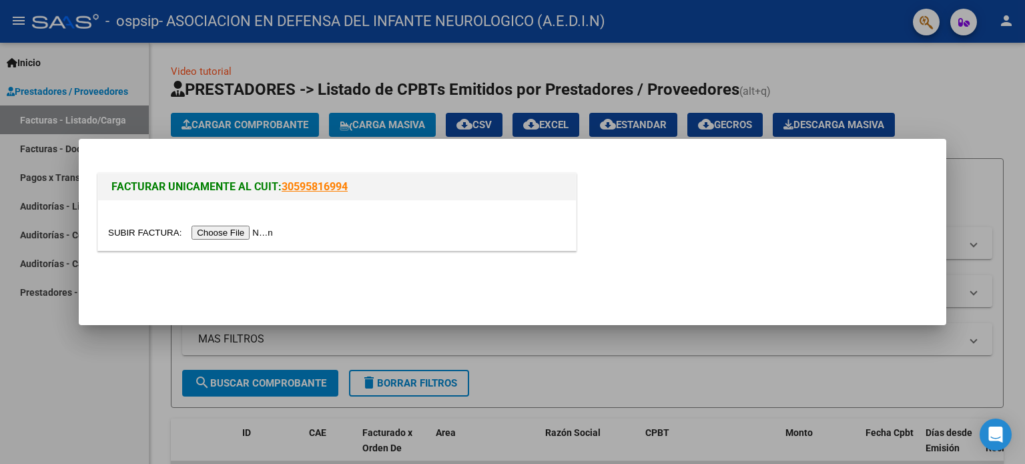
click at [230, 236] on input "file" at bounding box center [192, 232] width 169 height 14
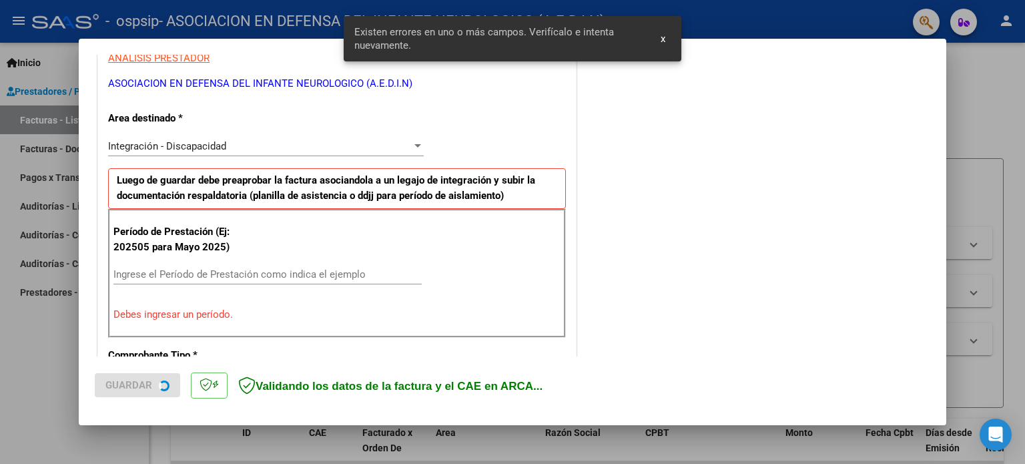
scroll to position [287, 0]
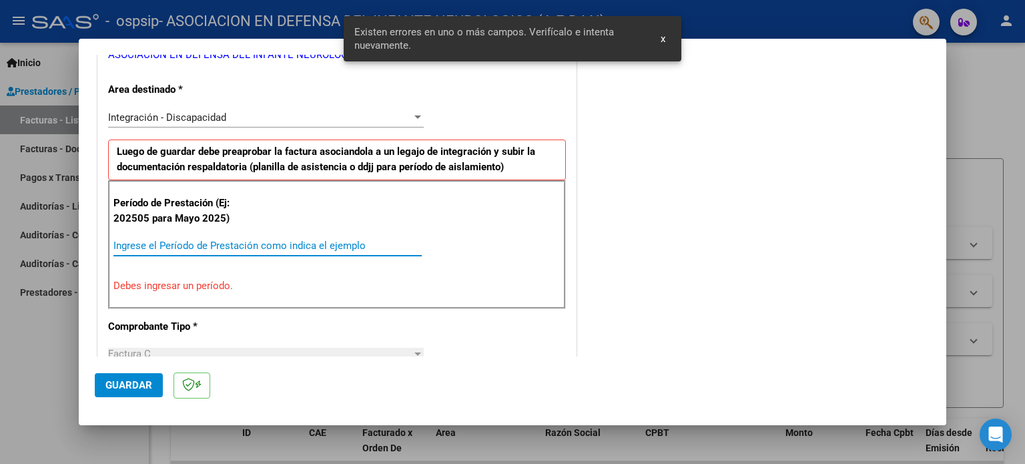
click at [235, 242] on input "Ingrese el Período de Prestación como indica el ejemplo" at bounding box center [267, 245] width 308 height 12
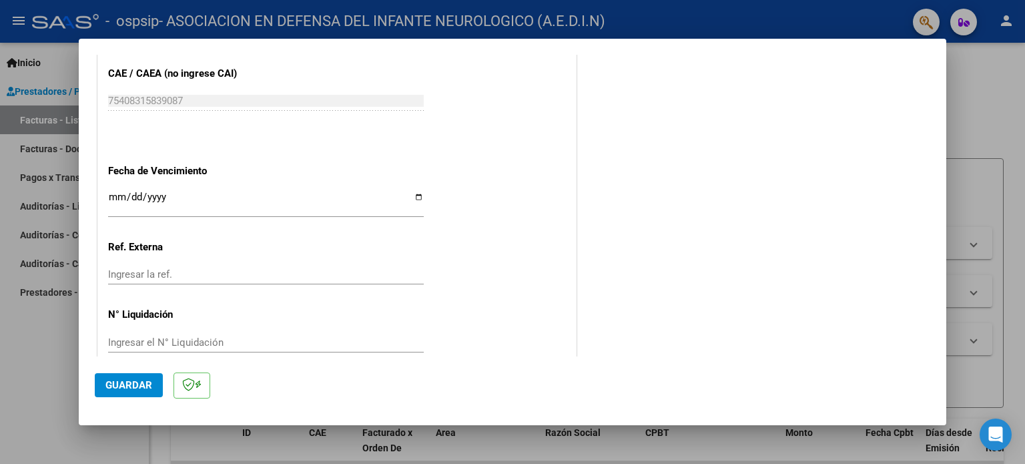
scroll to position [870, 0]
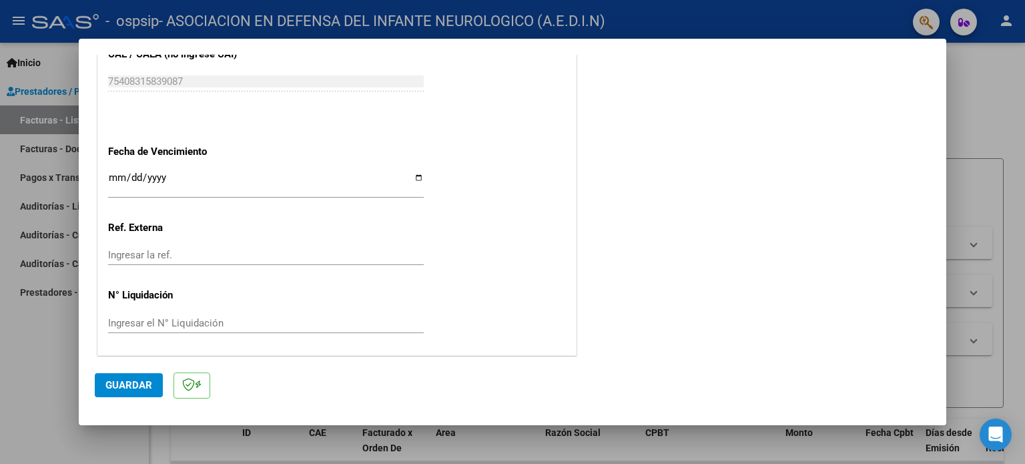
type input "202509"
click at [412, 173] on input "Ingresar la fecha" at bounding box center [265, 182] width 315 height 21
type input "[DATE]"
click at [133, 382] on span "Guardar" at bounding box center [128, 385] width 47 height 12
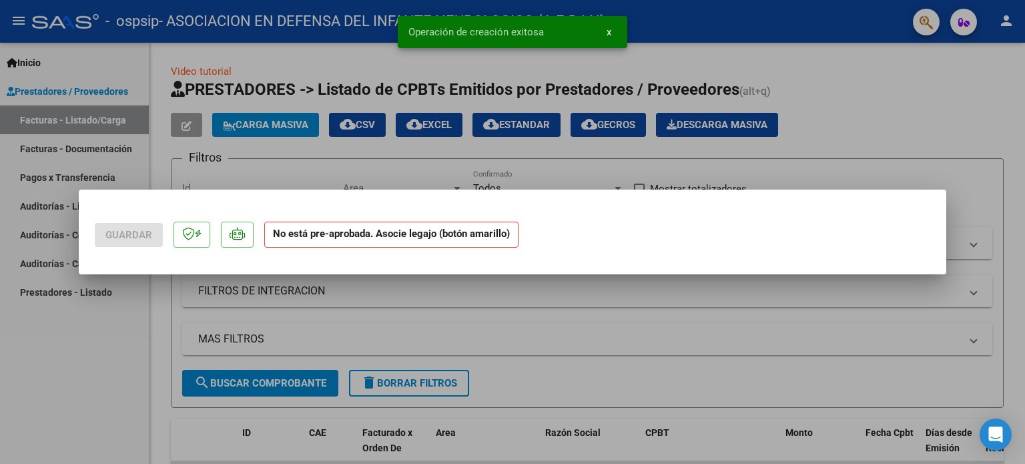
scroll to position [0, 0]
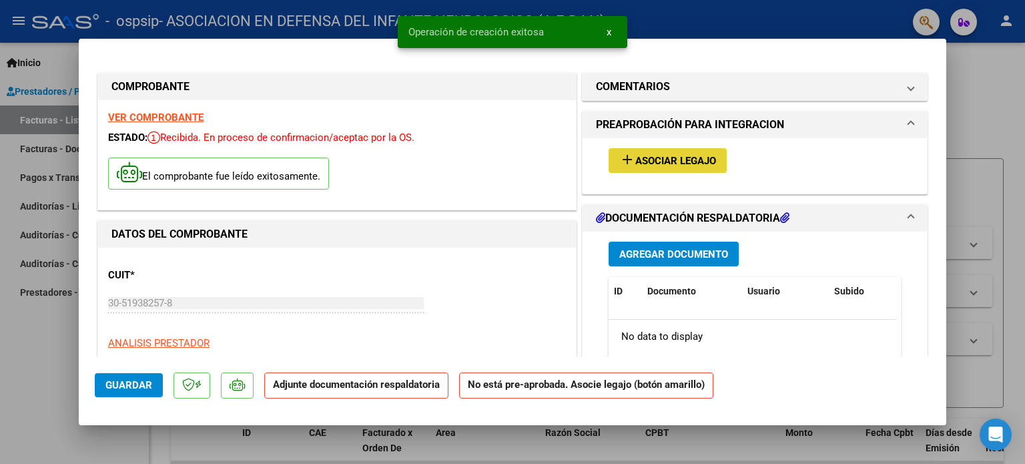
click at [675, 160] on span "Asociar Legajo" at bounding box center [675, 161] width 81 height 12
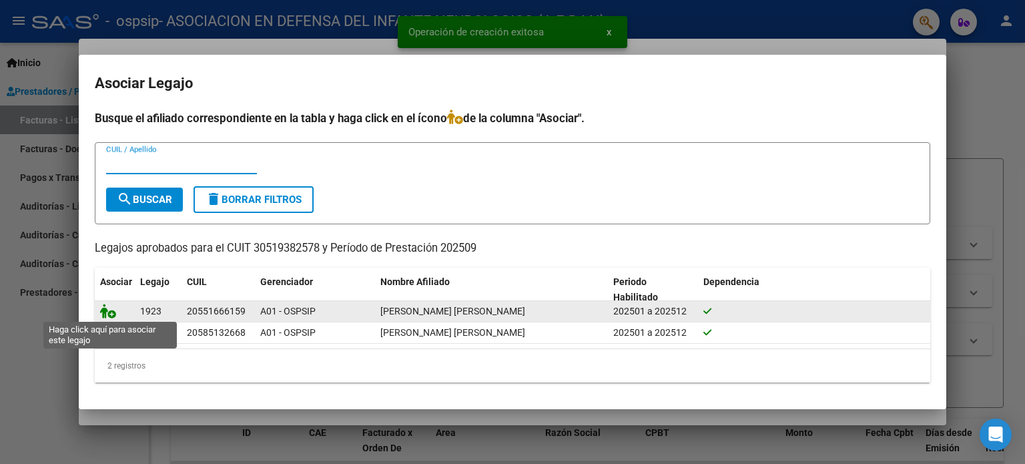
click at [109, 311] on icon at bounding box center [108, 310] width 16 height 15
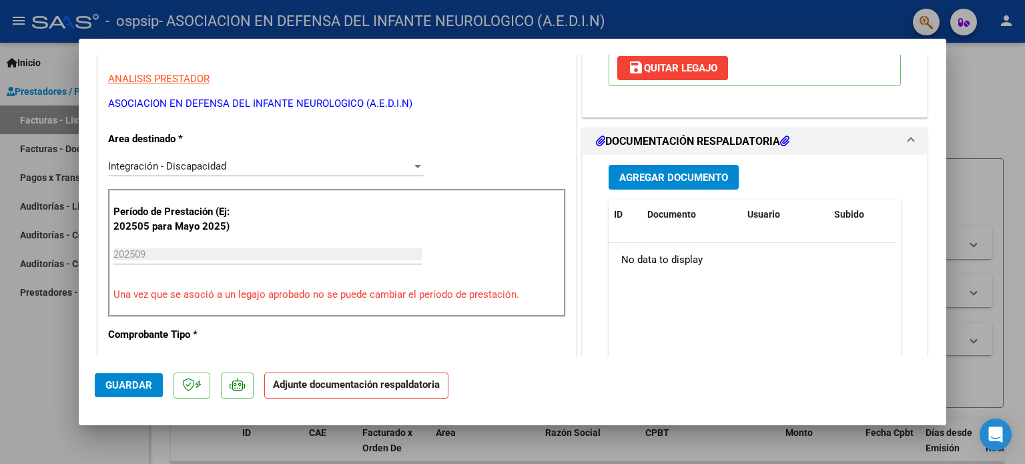
scroll to position [267, 0]
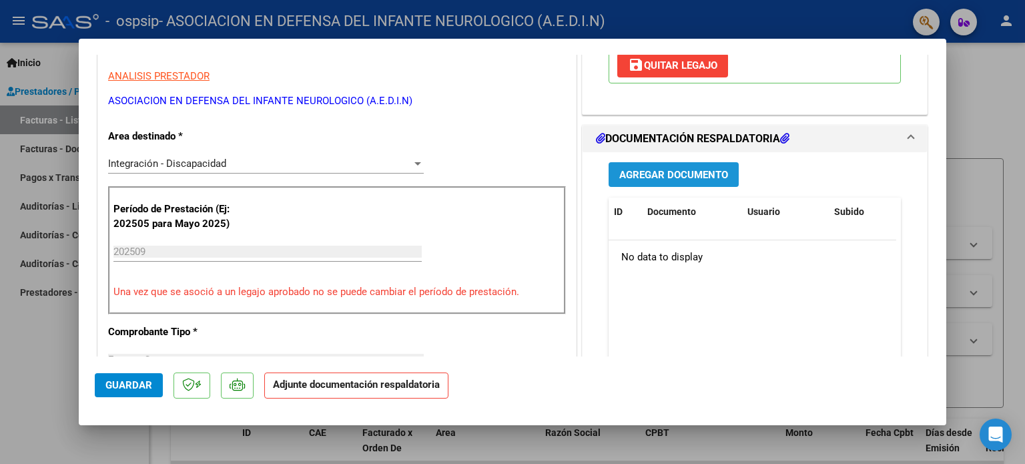
click at [664, 170] on span "Agregar Documento" at bounding box center [673, 175] width 109 height 12
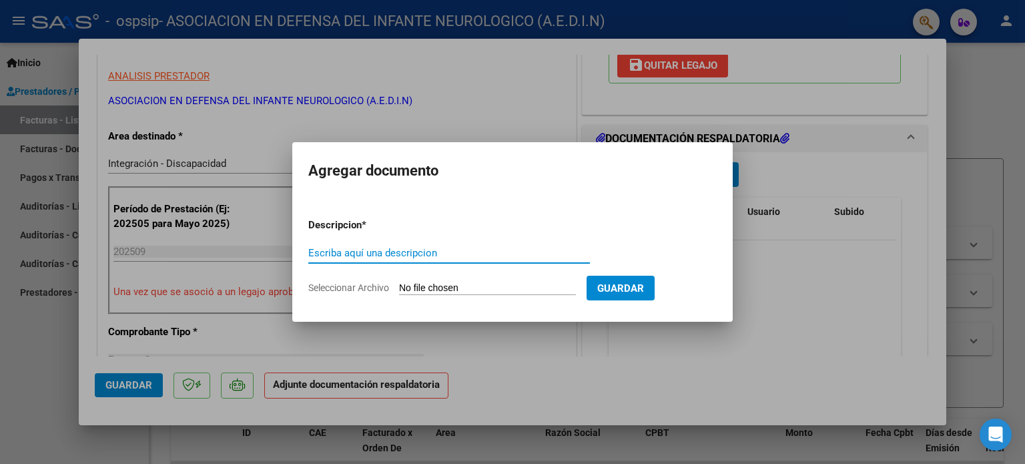
click at [433, 248] on input "Escriba aquí una descripcion" at bounding box center [448, 253] width 281 height 12
type input "PL ASIS KINE"
click at [446, 283] on input "Seleccionar Archivo" at bounding box center [487, 288] width 177 height 13
type input "C:\fakepath\[PERSON_NAME] M ASIS KI SEPT.pdf"
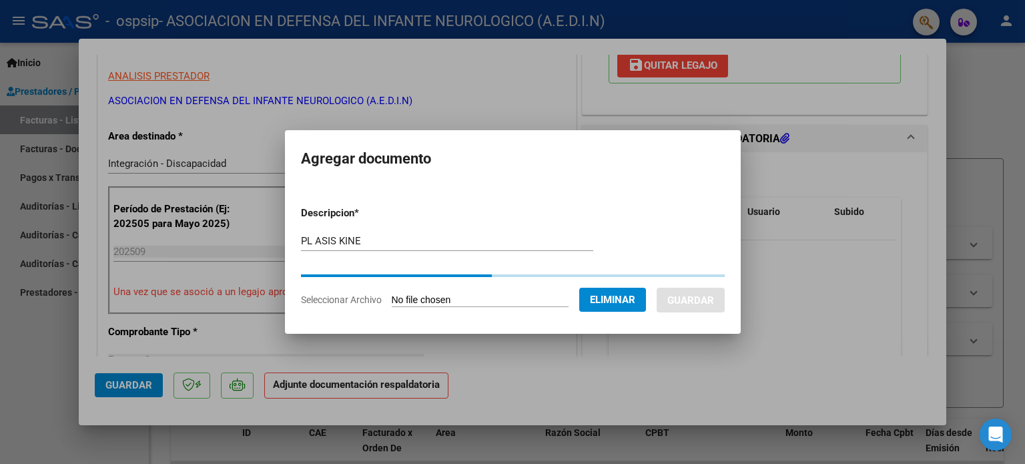
click at [366, 174] on mat-dialog-container "Agregar documento Descripcion * PL ASIS KINE Escriba aquí una descripcion Selec…" at bounding box center [513, 231] width 456 height 203
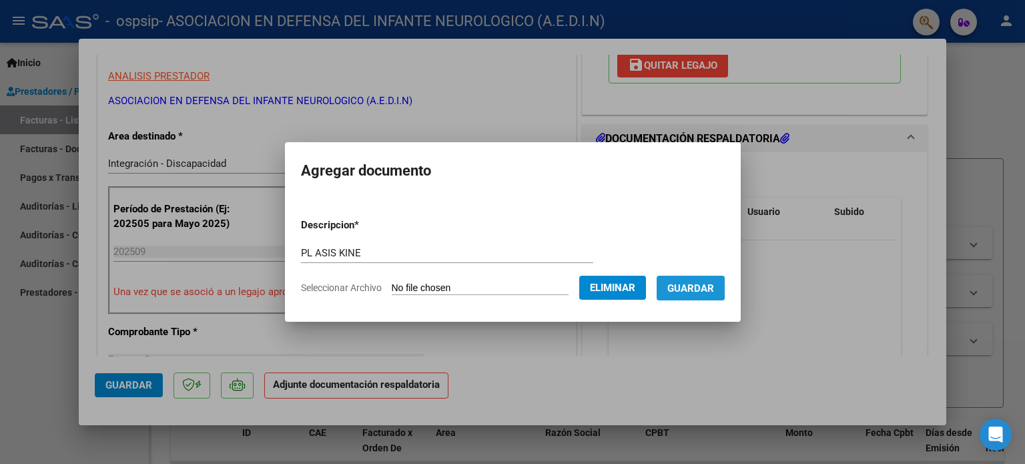
click at [691, 287] on span "Guardar" at bounding box center [690, 288] width 47 height 12
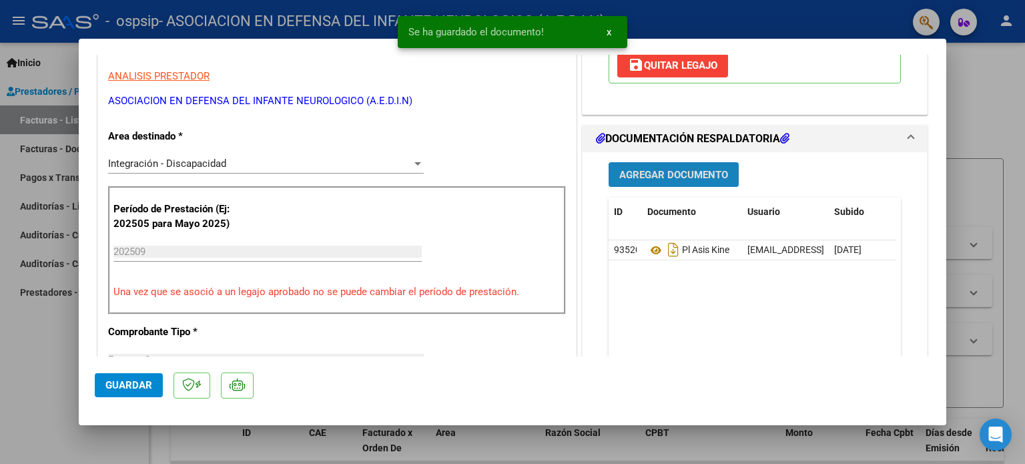
click at [637, 174] on span "Agregar Documento" at bounding box center [673, 175] width 109 height 12
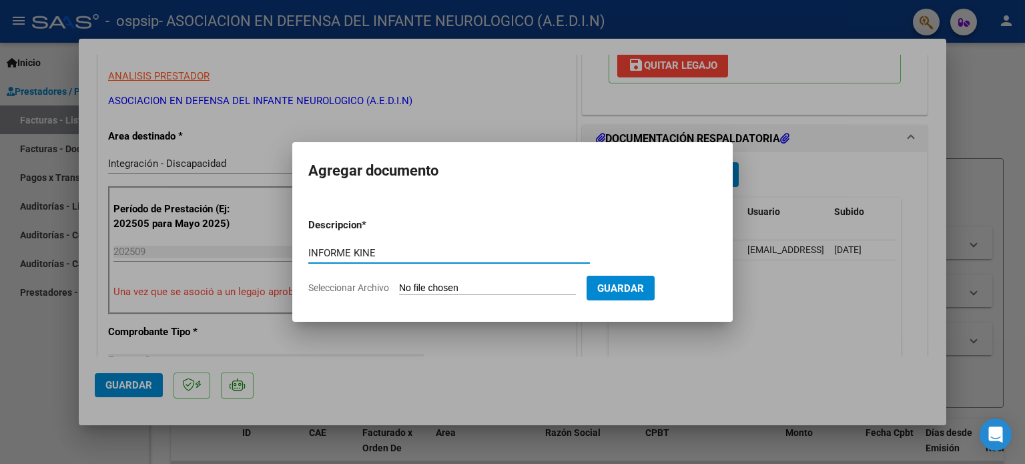
type input "INFORME KINE"
click at [486, 286] on input "Seleccionar Archivo" at bounding box center [487, 288] width 177 height 13
type input "C:\fakepath\[PERSON_NAME] M INF KI SEPT.pdf"
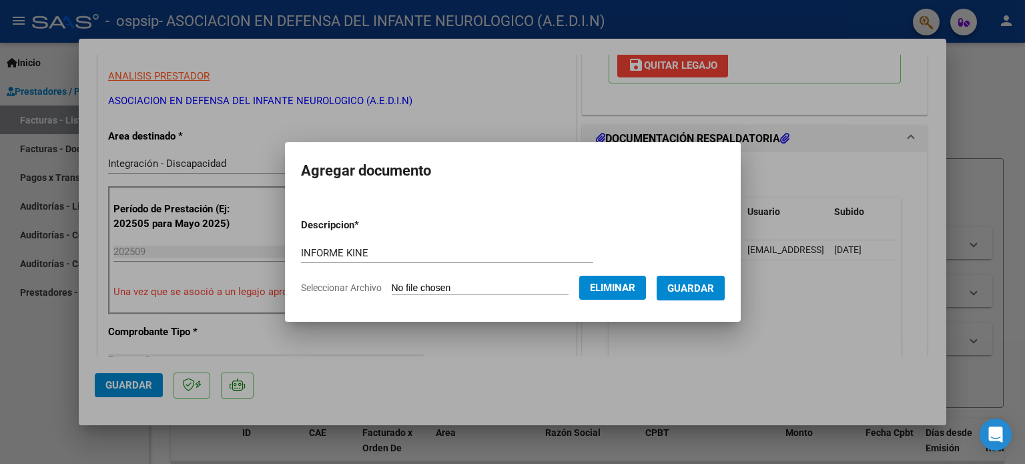
click at [690, 287] on span "Guardar" at bounding box center [690, 288] width 47 height 12
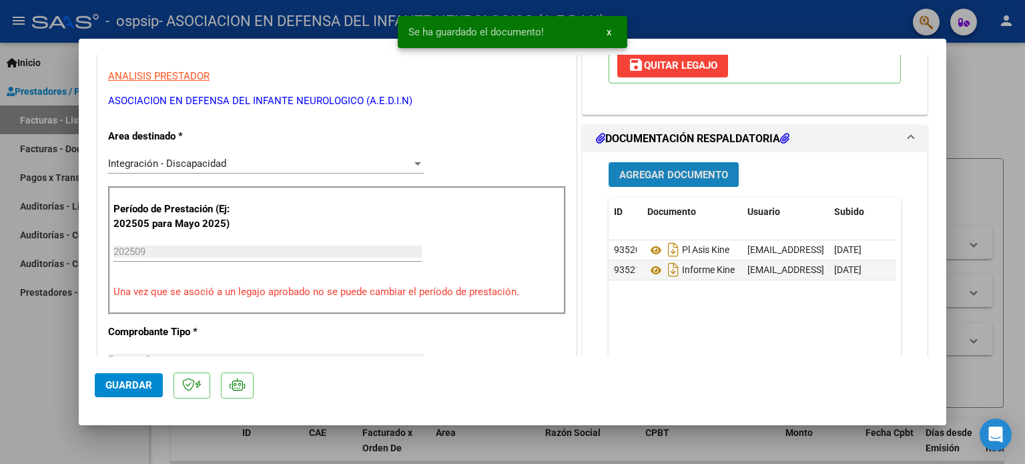
click at [636, 179] on span "Agregar Documento" at bounding box center [673, 175] width 109 height 12
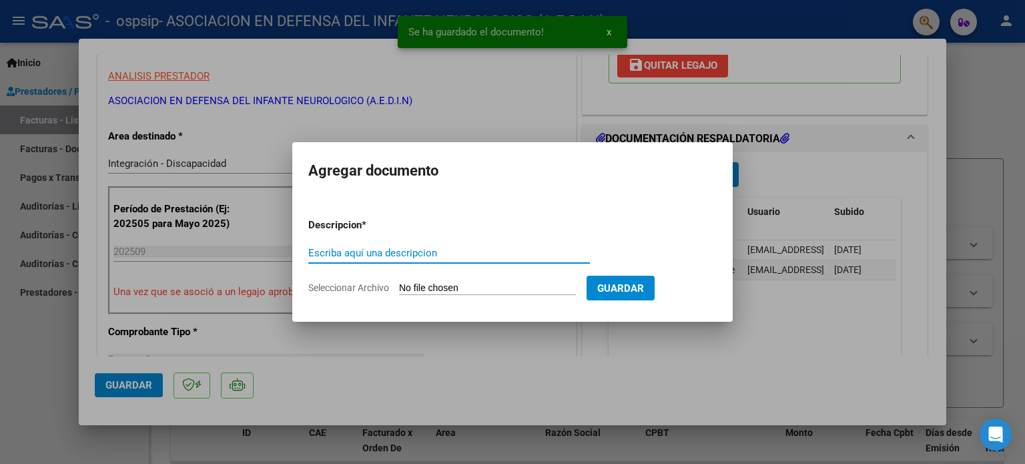
click at [418, 249] on input "Escriba aquí una descripcion" at bounding box center [448, 253] width 281 height 12
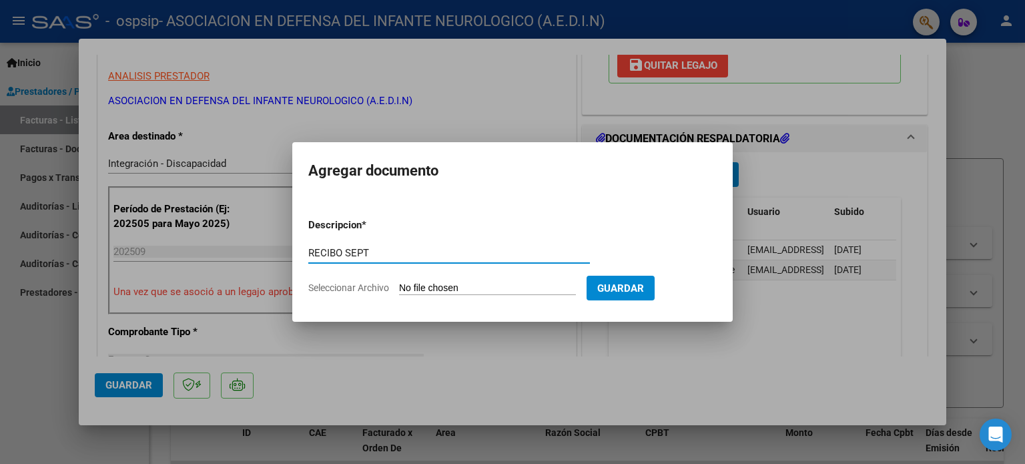
type input "RECIBO SEPT"
click at [432, 289] on input "Seleccionar Archivo" at bounding box center [487, 288] width 177 height 13
type input "C:\fakepath\[PERSON_NAME] M RECIBO.pdf"
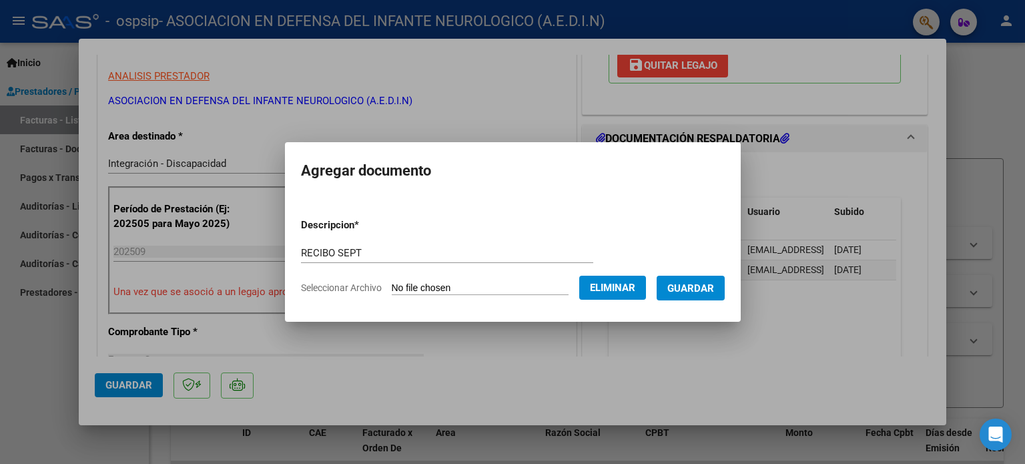
click at [707, 288] on span "Guardar" at bounding box center [690, 288] width 47 height 12
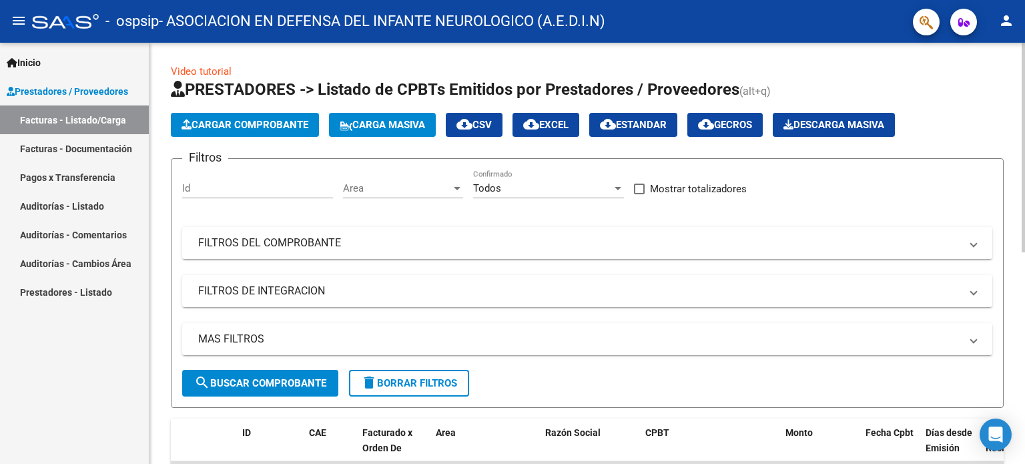
scroll to position [200, 0]
